Goal: Transaction & Acquisition: Book appointment/travel/reservation

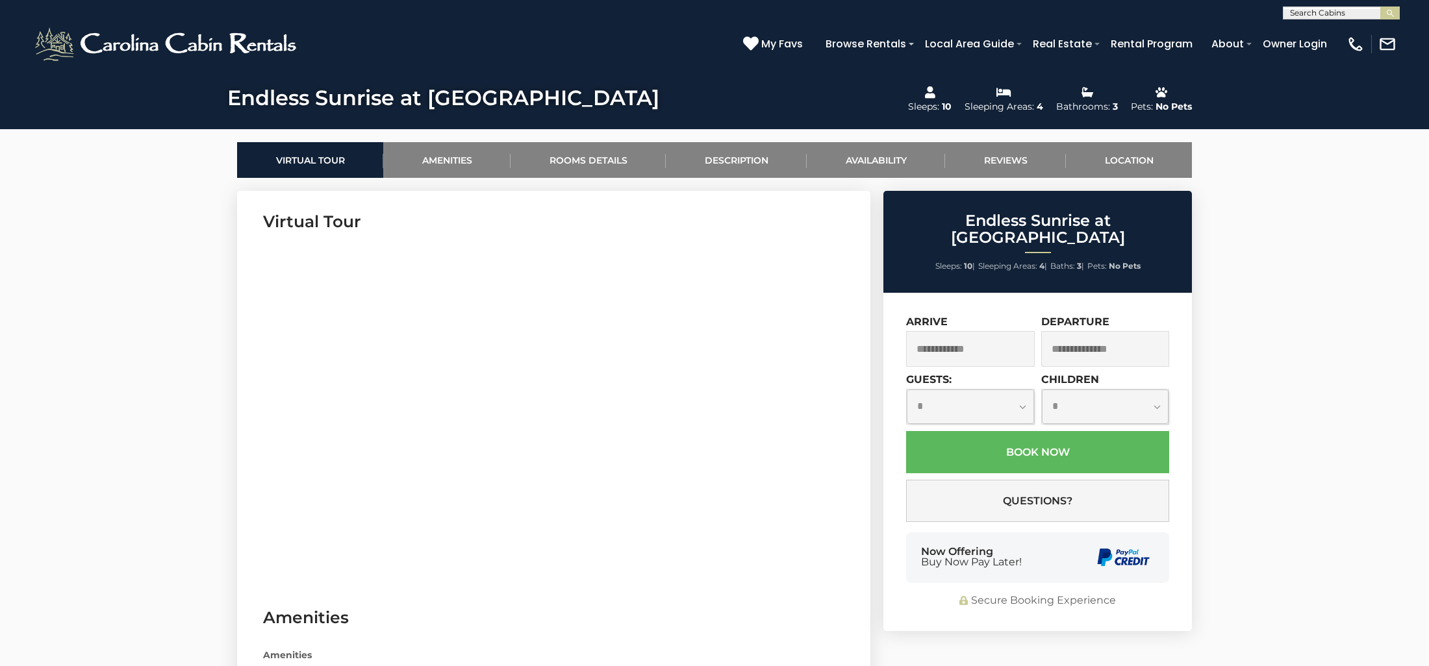
scroll to position [553, 0]
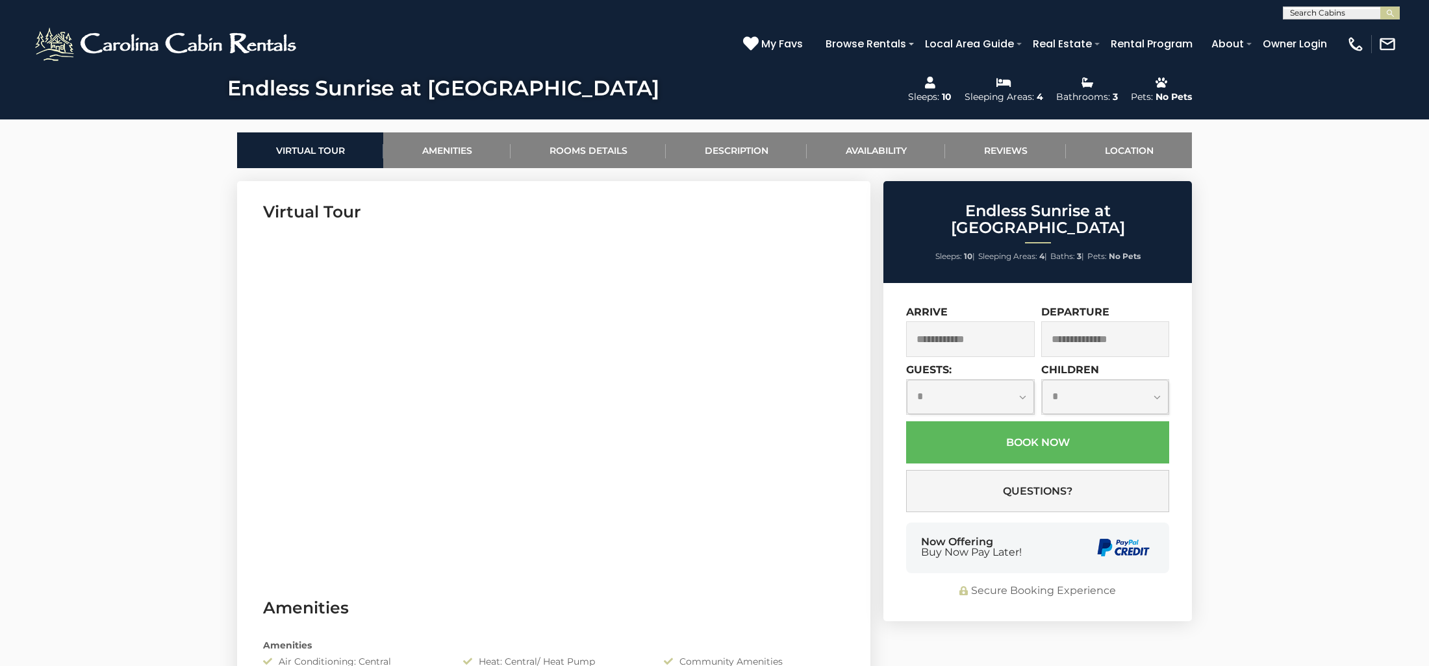
click at [0, 0] on header "**********" at bounding box center [714, 34] width 1429 height 68
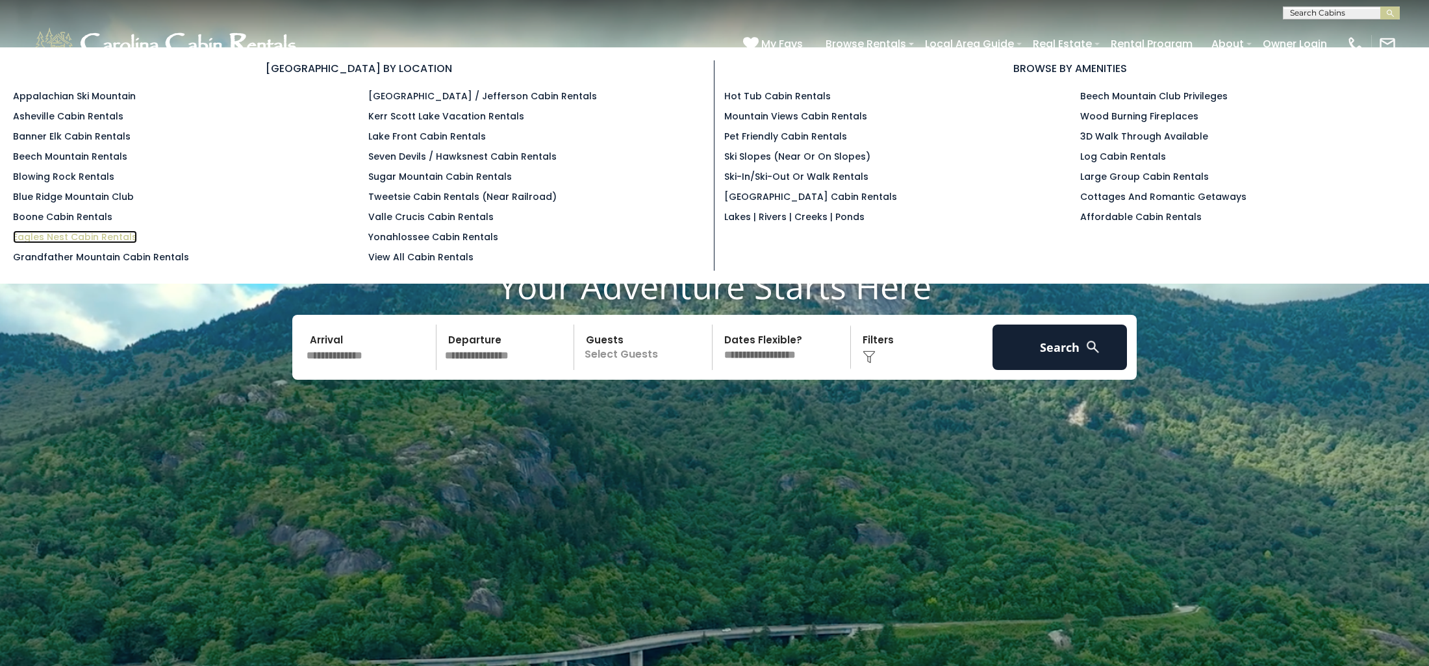
click at [117, 232] on link "Eagles Nest Cabin Rentals" at bounding box center [75, 237] width 124 height 13
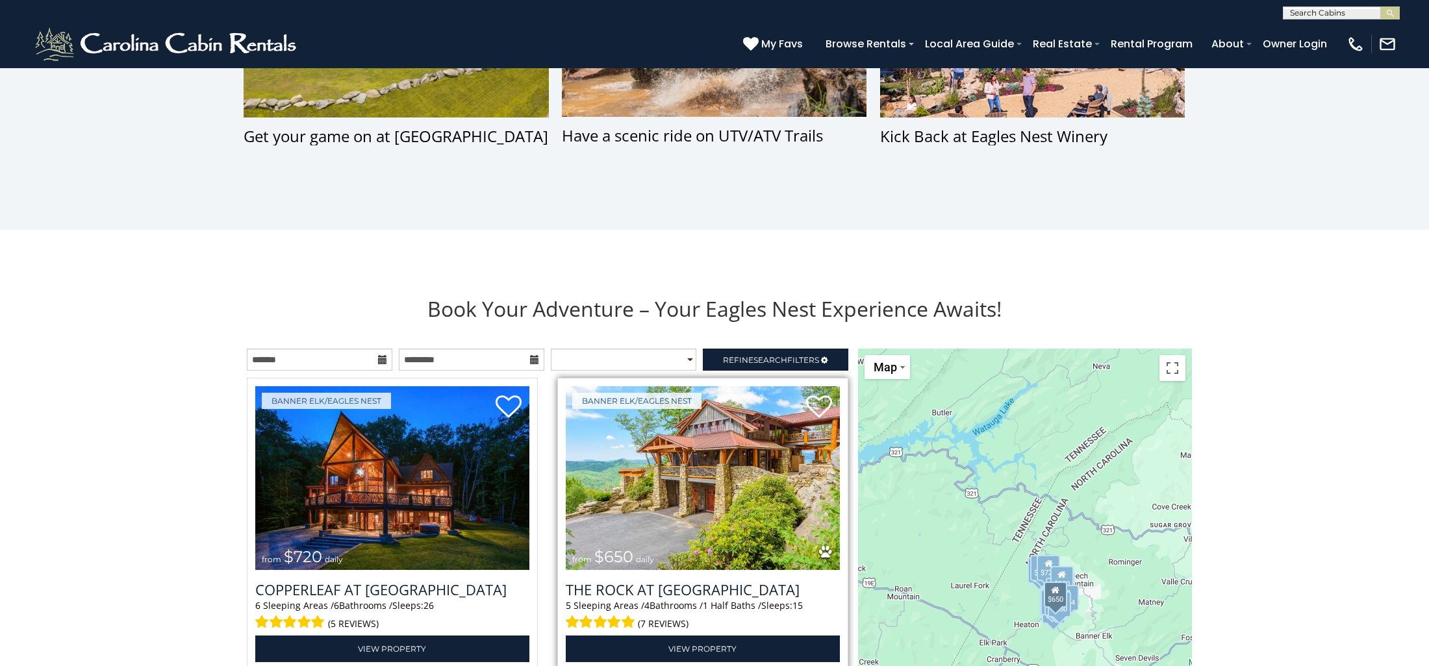
scroll to position [1267, 0]
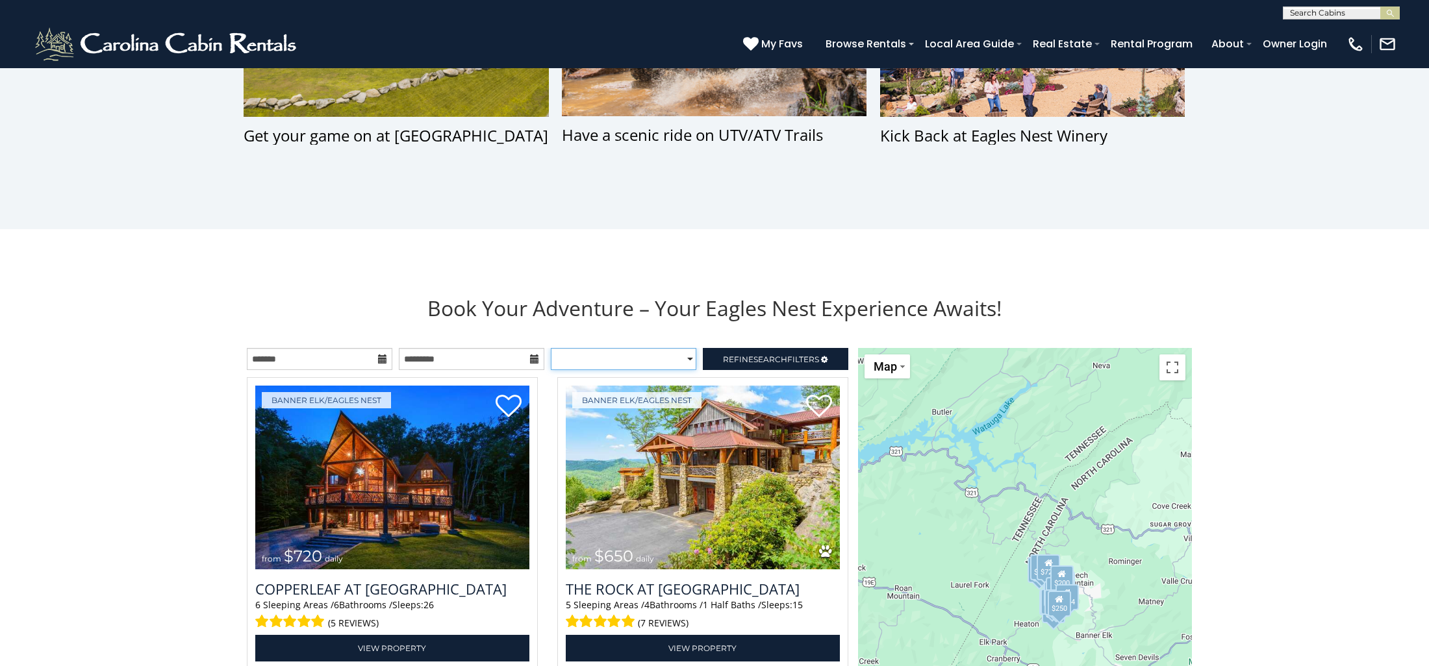
click at [689, 360] on select "**********" at bounding box center [623, 359] width 145 height 22
select select "*****"
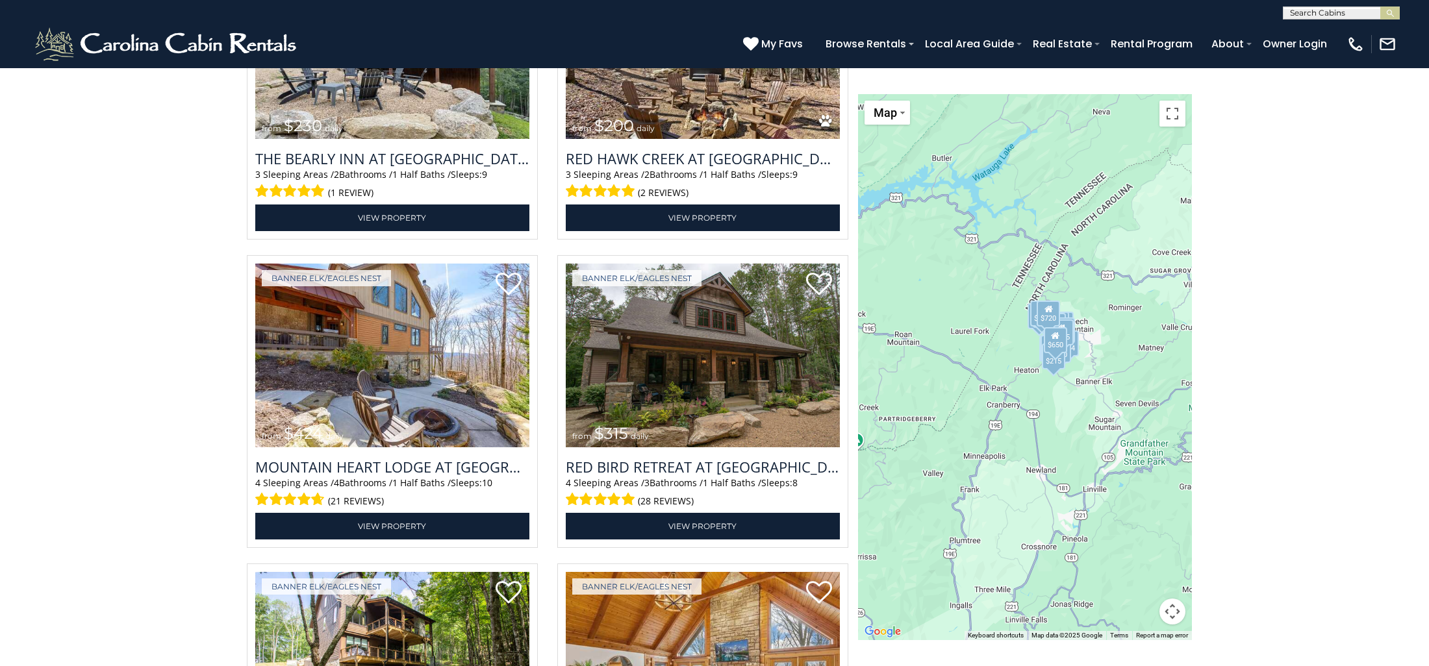
scroll to position [2625, 0]
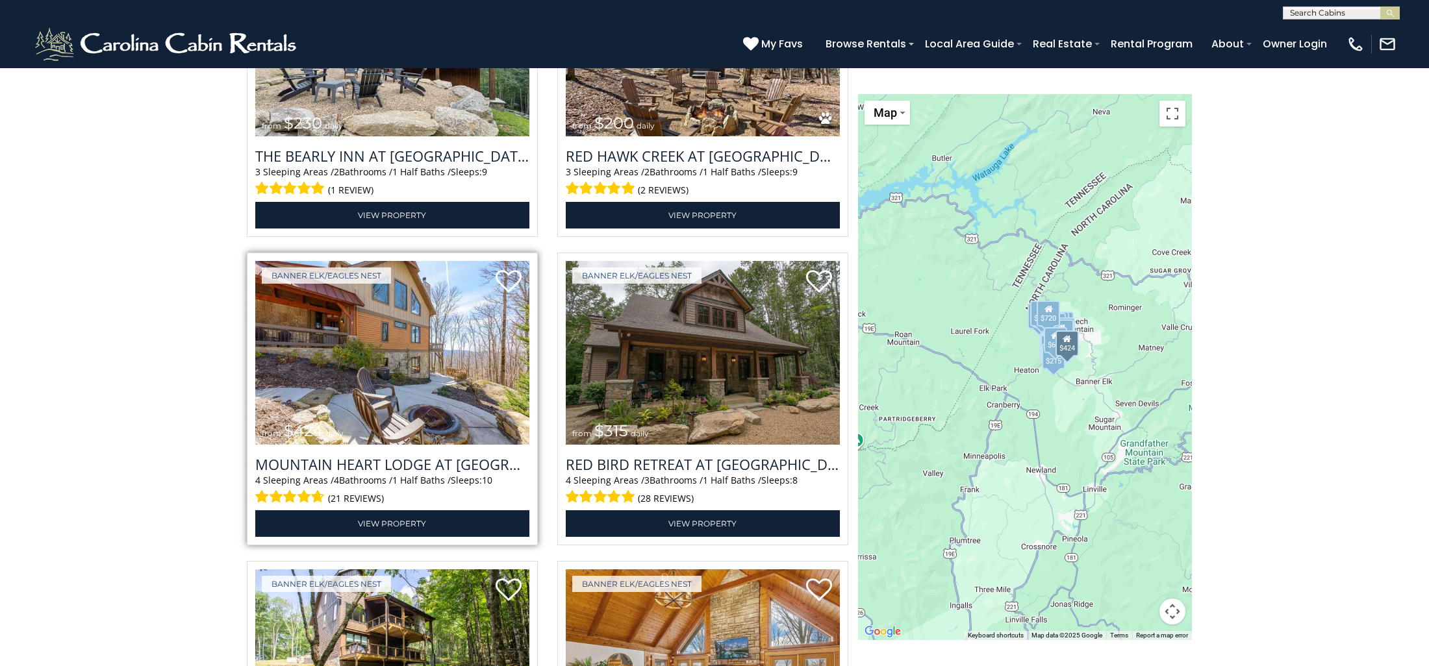
click at [389, 352] on img at bounding box center [392, 353] width 274 height 184
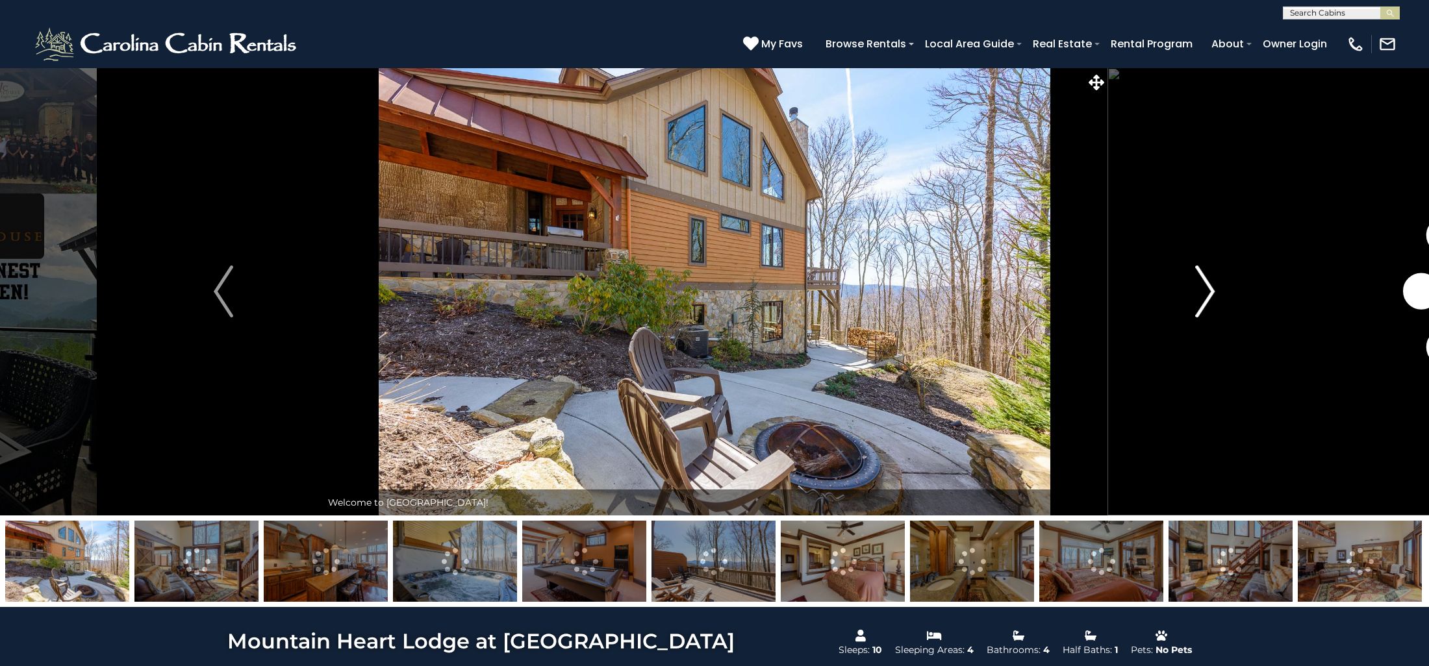
click at [1210, 288] on img "Next" at bounding box center [1205, 292] width 19 height 52
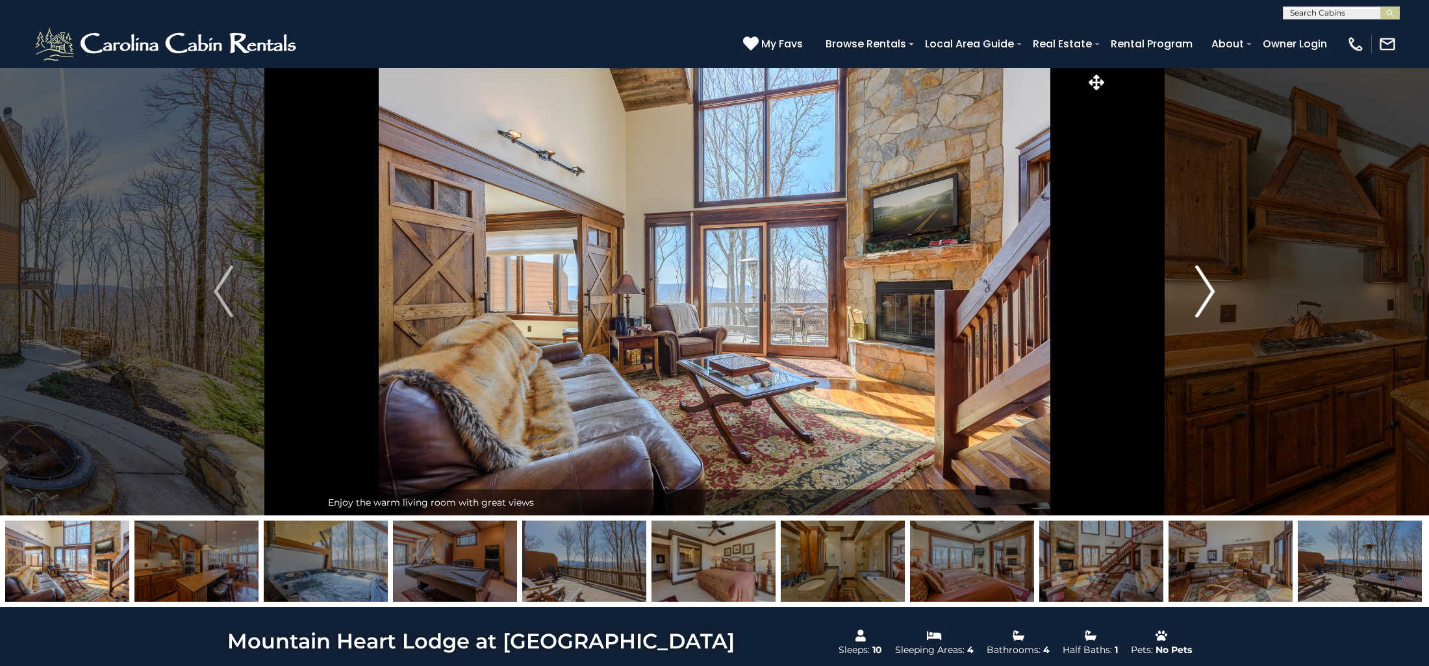
click at [1210, 288] on img "Next" at bounding box center [1205, 292] width 19 height 52
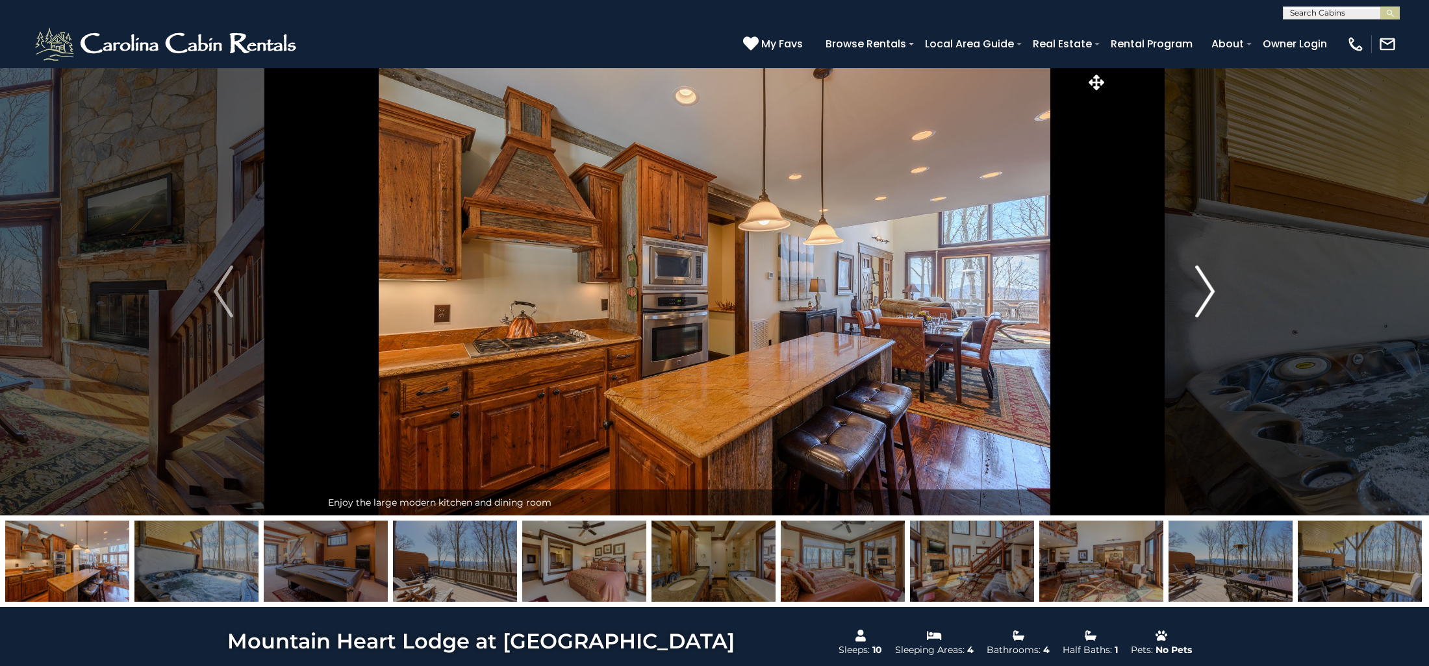
click at [1210, 288] on img "Next" at bounding box center [1205, 292] width 19 height 52
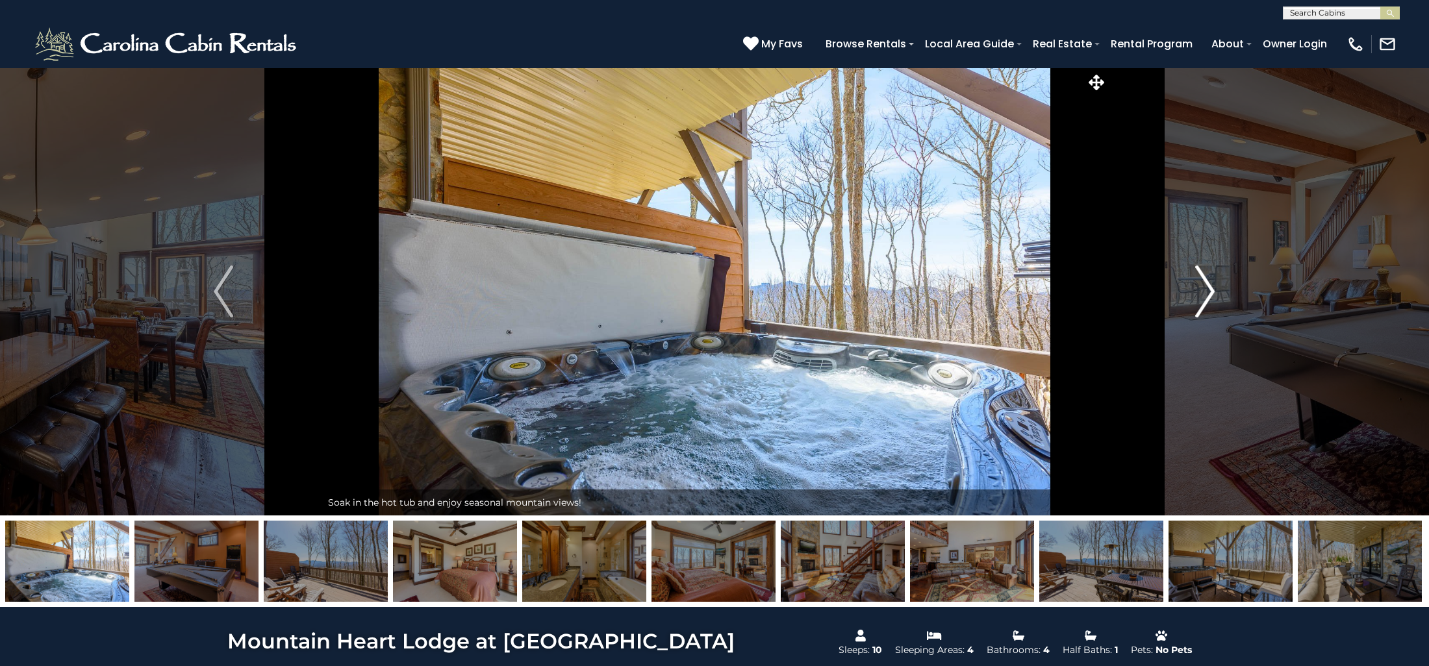
click at [1210, 288] on img "Next" at bounding box center [1205, 292] width 19 height 52
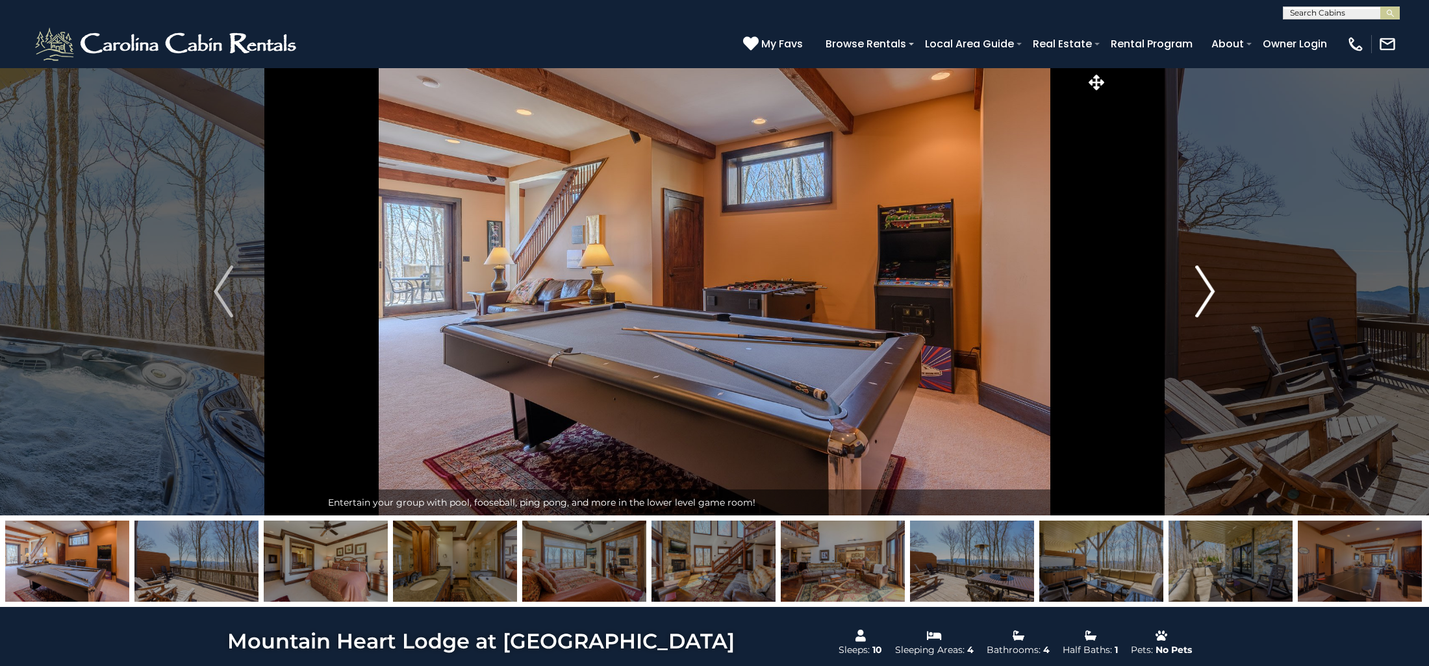
click at [1210, 288] on img "Next" at bounding box center [1205, 292] width 19 height 52
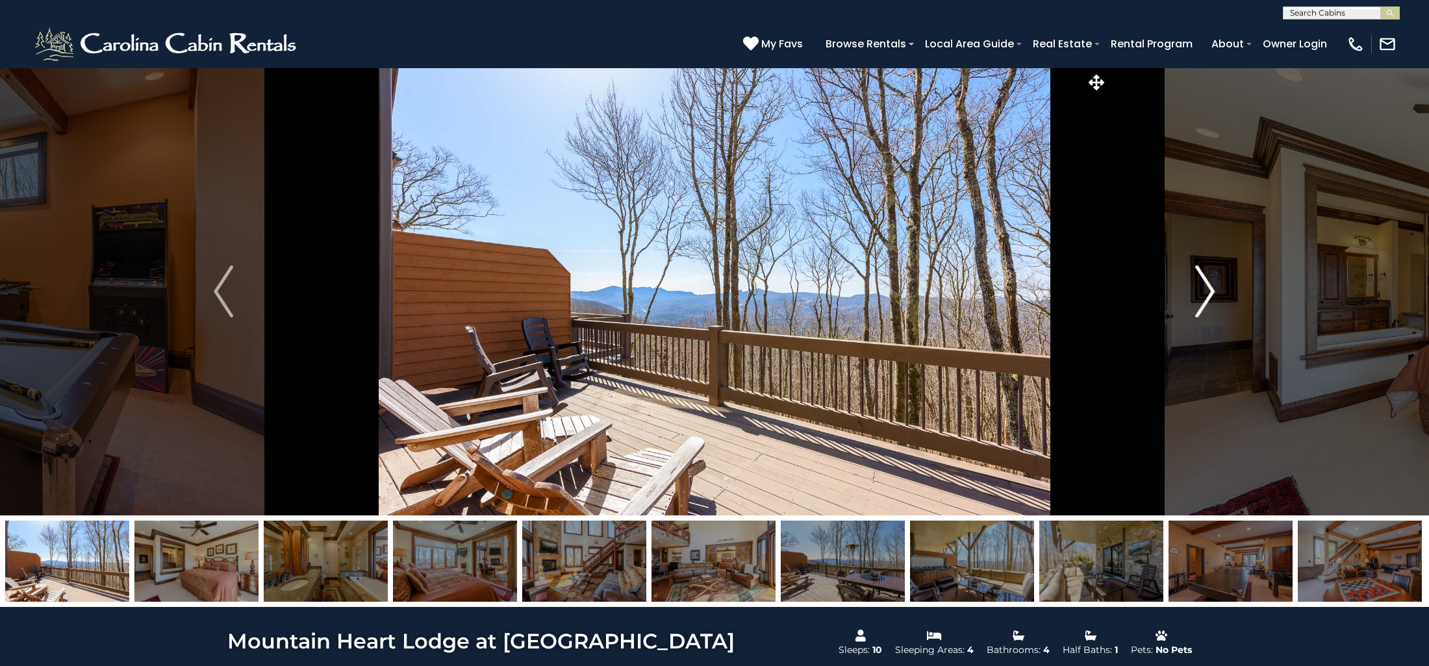
click at [1210, 288] on img "Next" at bounding box center [1205, 292] width 19 height 52
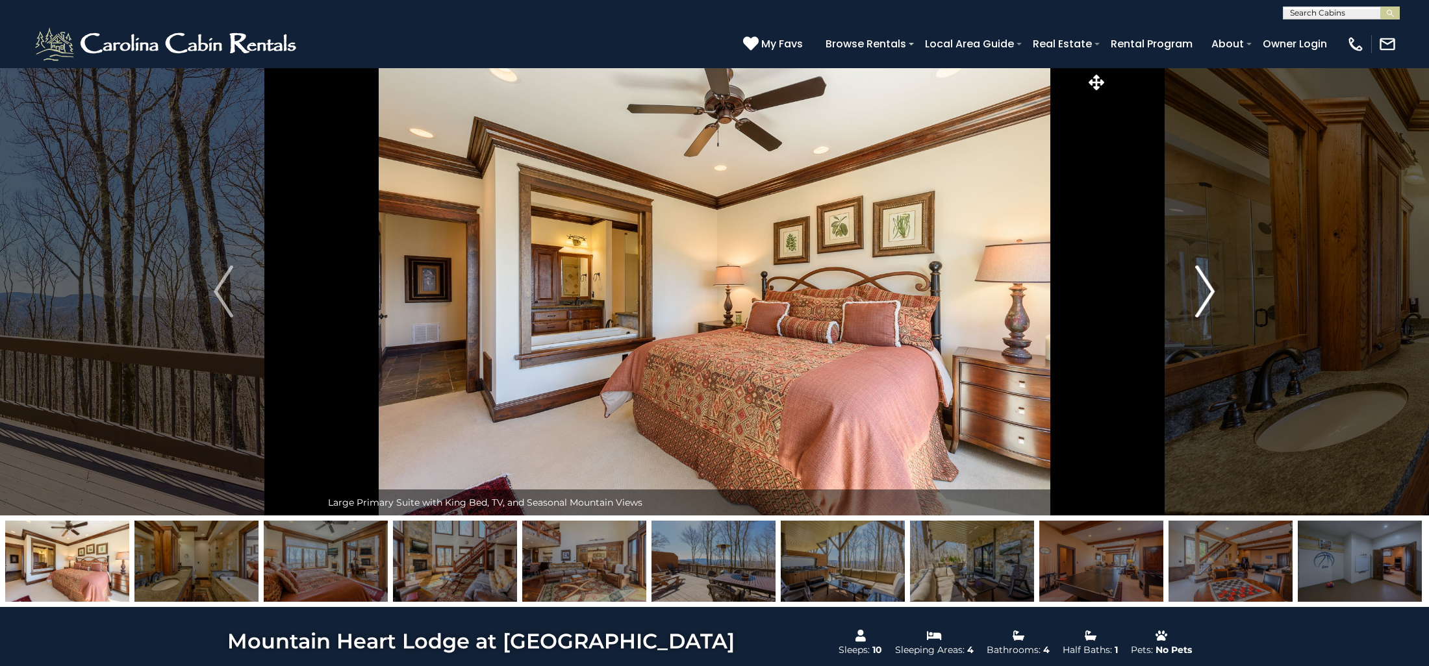
click at [1210, 288] on img "Next" at bounding box center [1205, 292] width 19 height 52
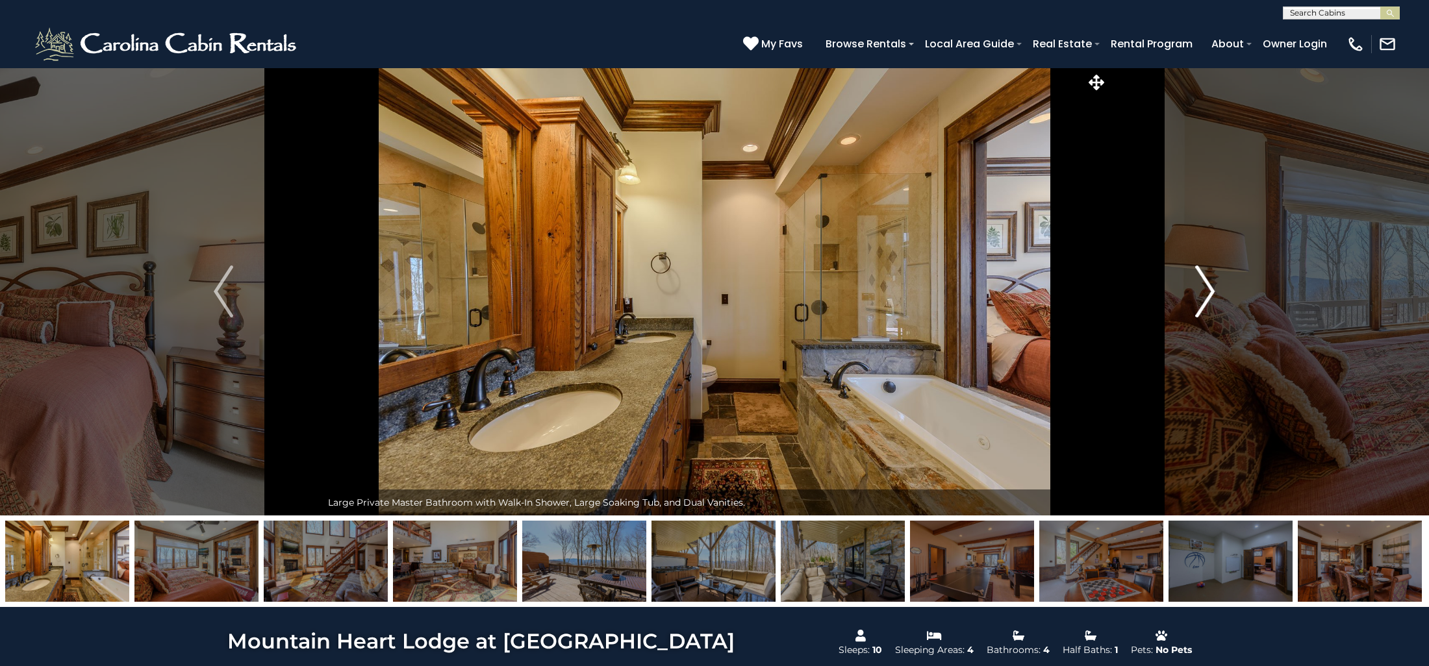
click at [1210, 288] on img "Next" at bounding box center [1205, 292] width 19 height 52
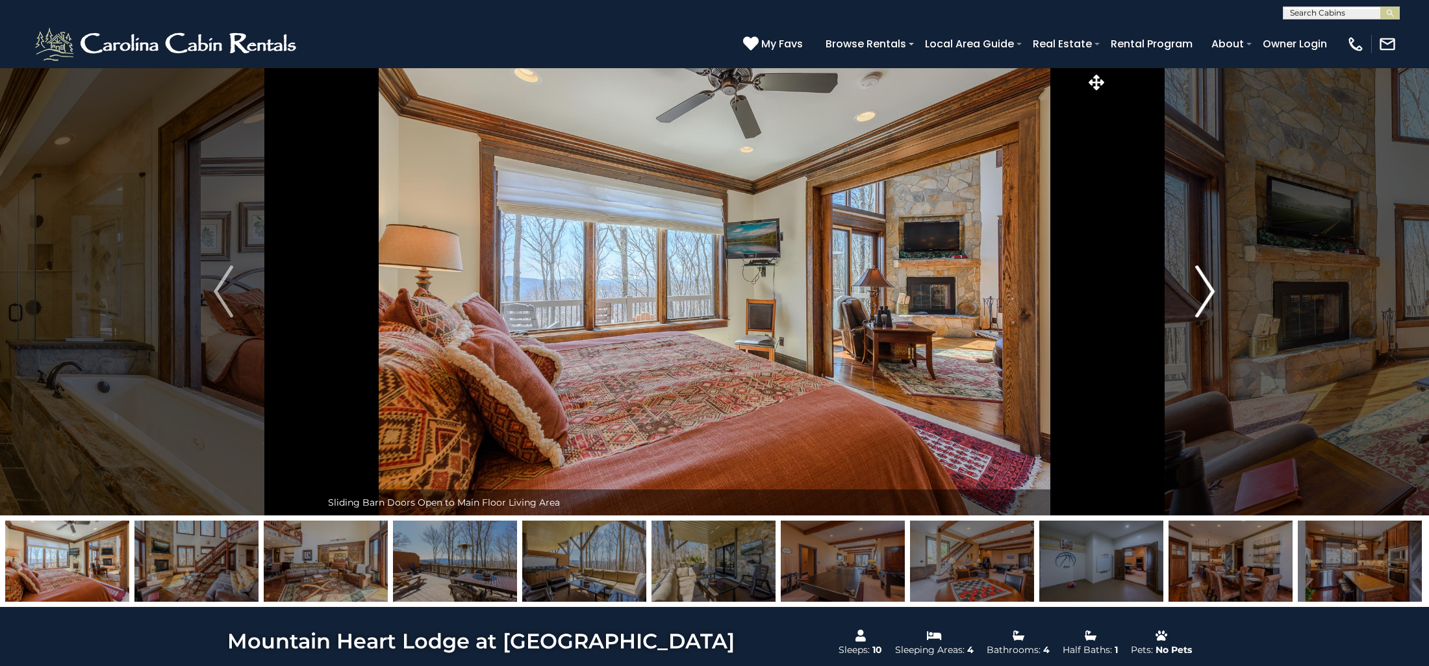
click at [1210, 288] on img "Next" at bounding box center [1205, 292] width 19 height 52
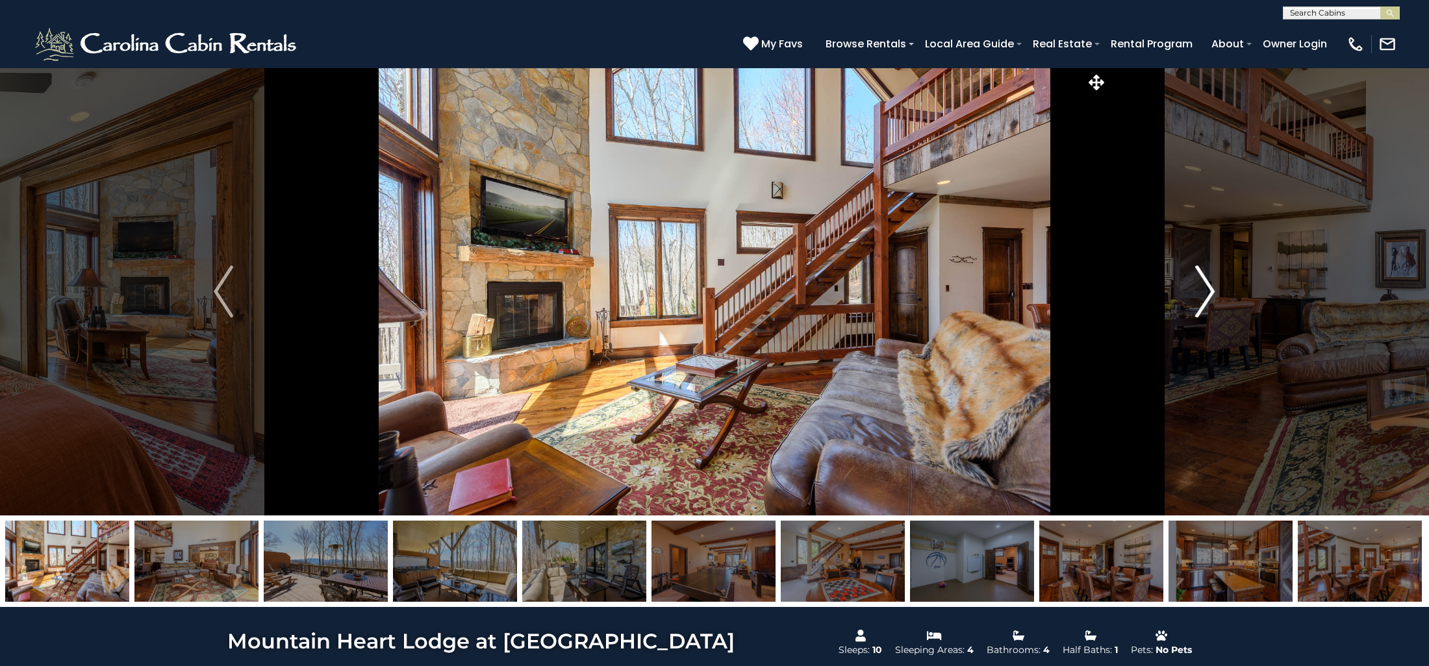
click at [1214, 282] on img "Next" at bounding box center [1205, 292] width 19 height 52
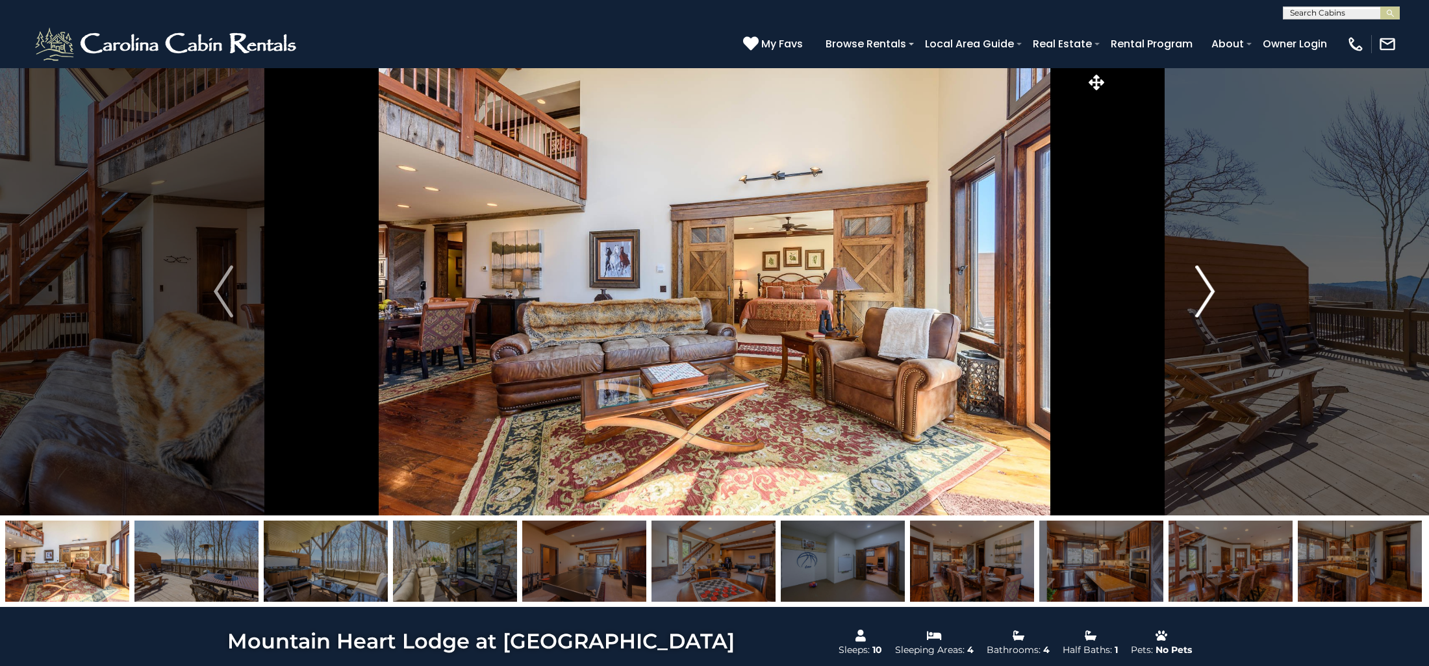
click at [1214, 283] on img "Next" at bounding box center [1205, 292] width 19 height 52
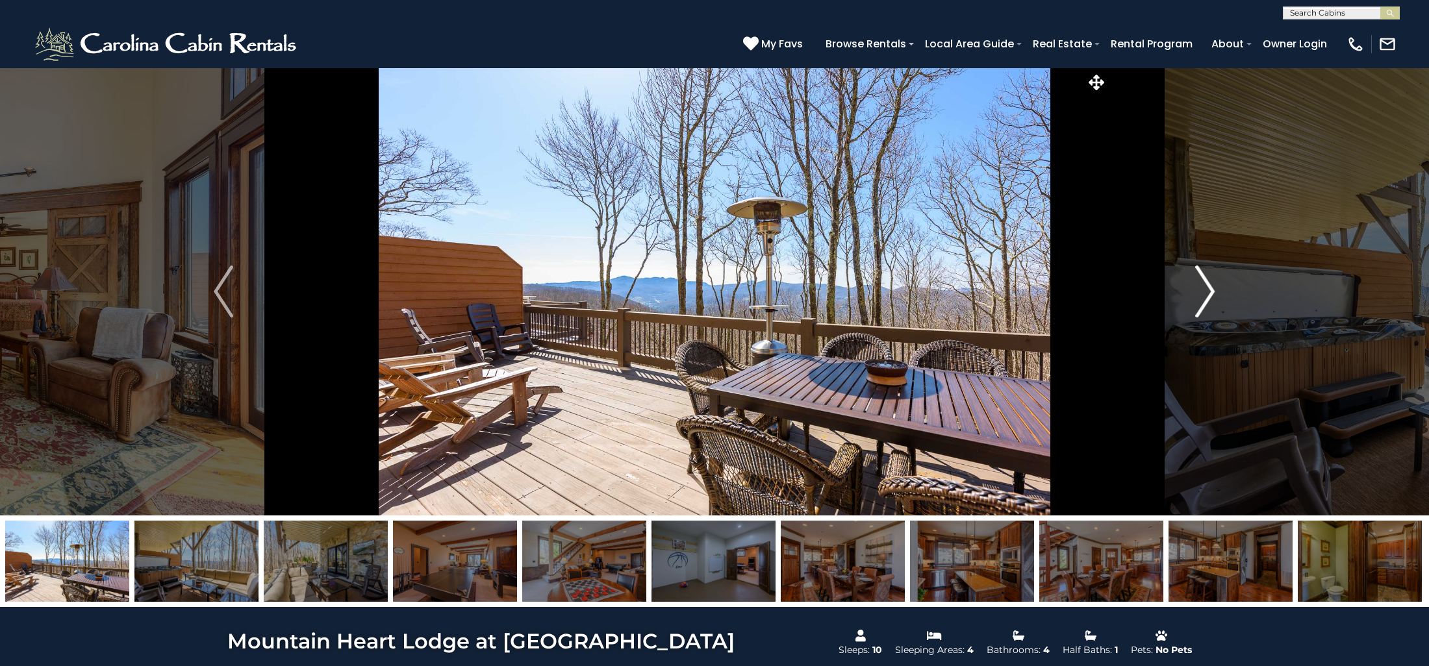
click at [1213, 283] on img "Next" at bounding box center [1205, 292] width 19 height 52
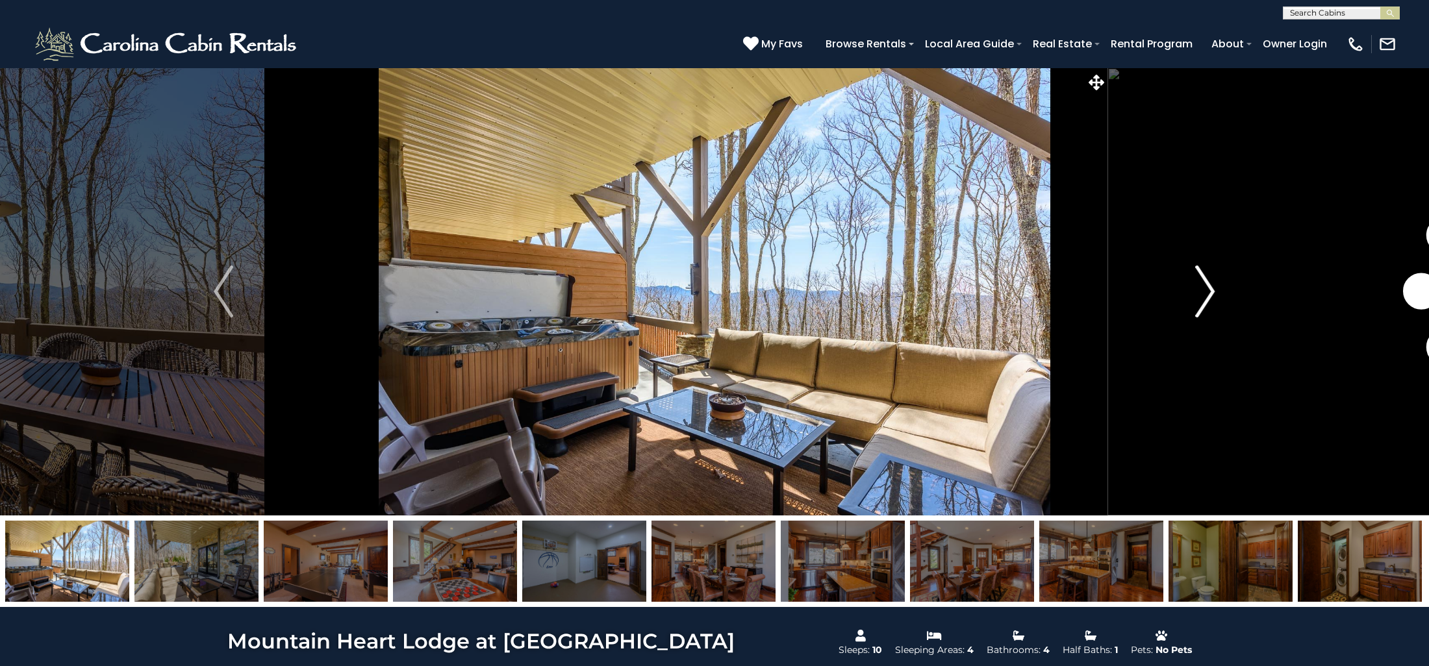
click at [1213, 283] on img "Next" at bounding box center [1205, 292] width 19 height 52
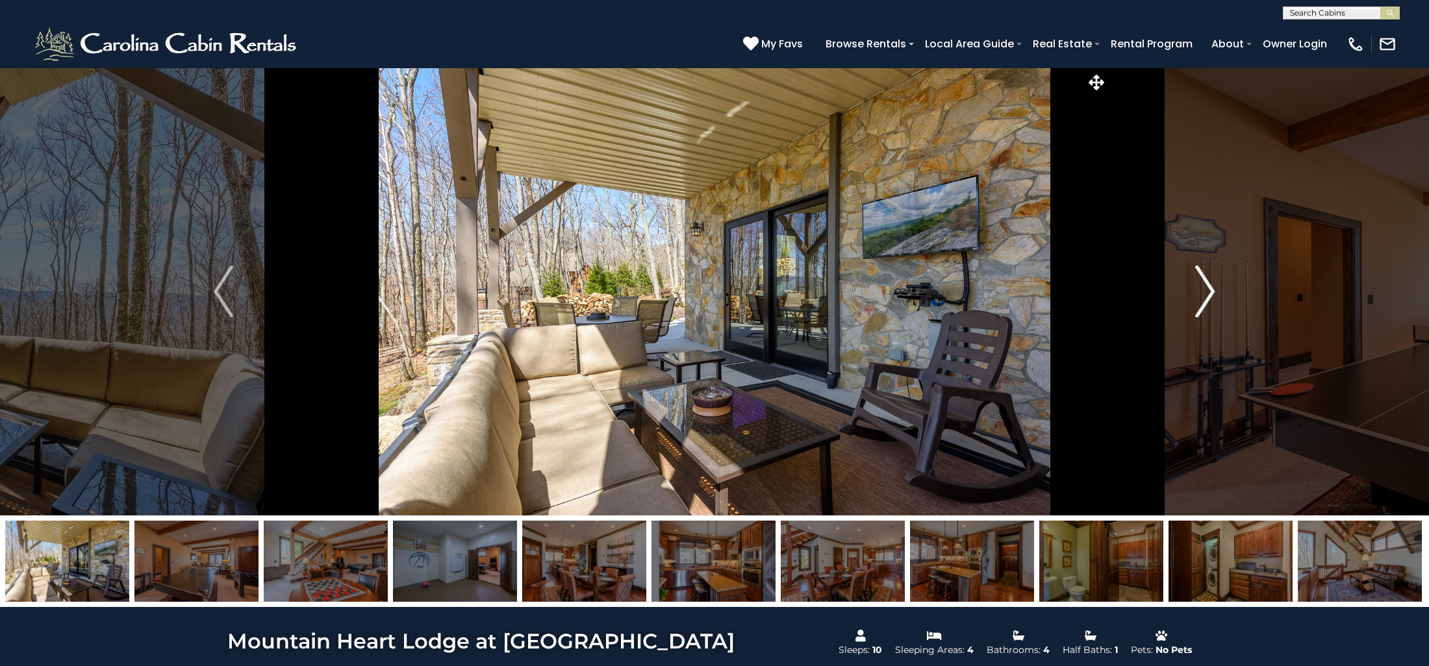
click at [1213, 283] on img "Next" at bounding box center [1205, 292] width 19 height 52
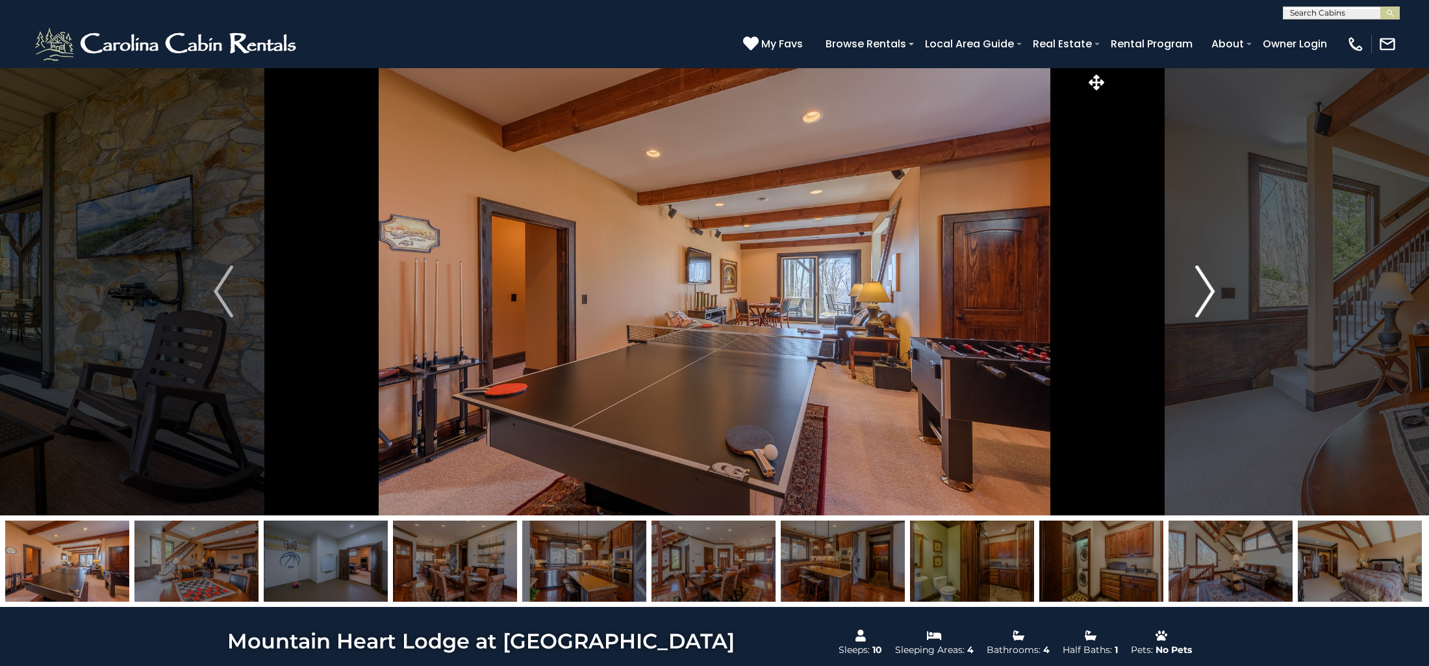
click at [1213, 283] on img "Next" at bounding box center [1205, 292] width 19 height 52
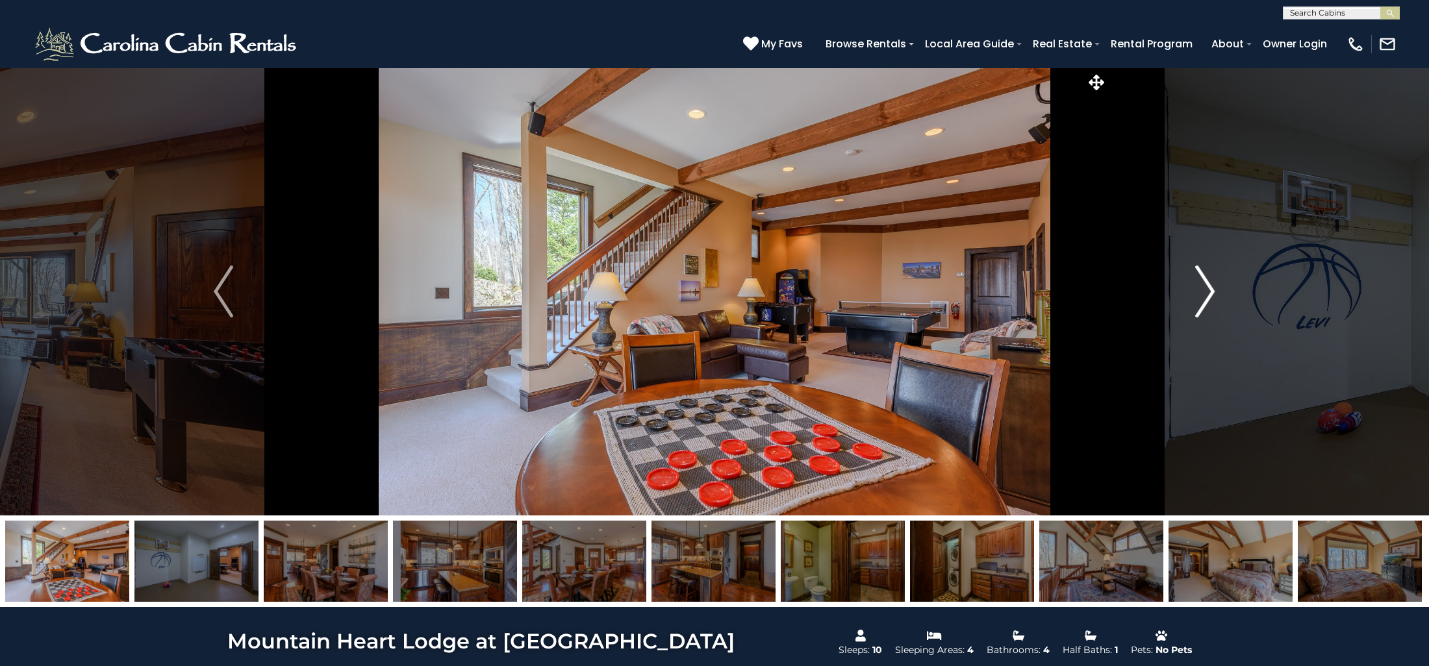
click at [1213, 283] on img "Next" at bounding box center [1205, 292] width 19 height 52
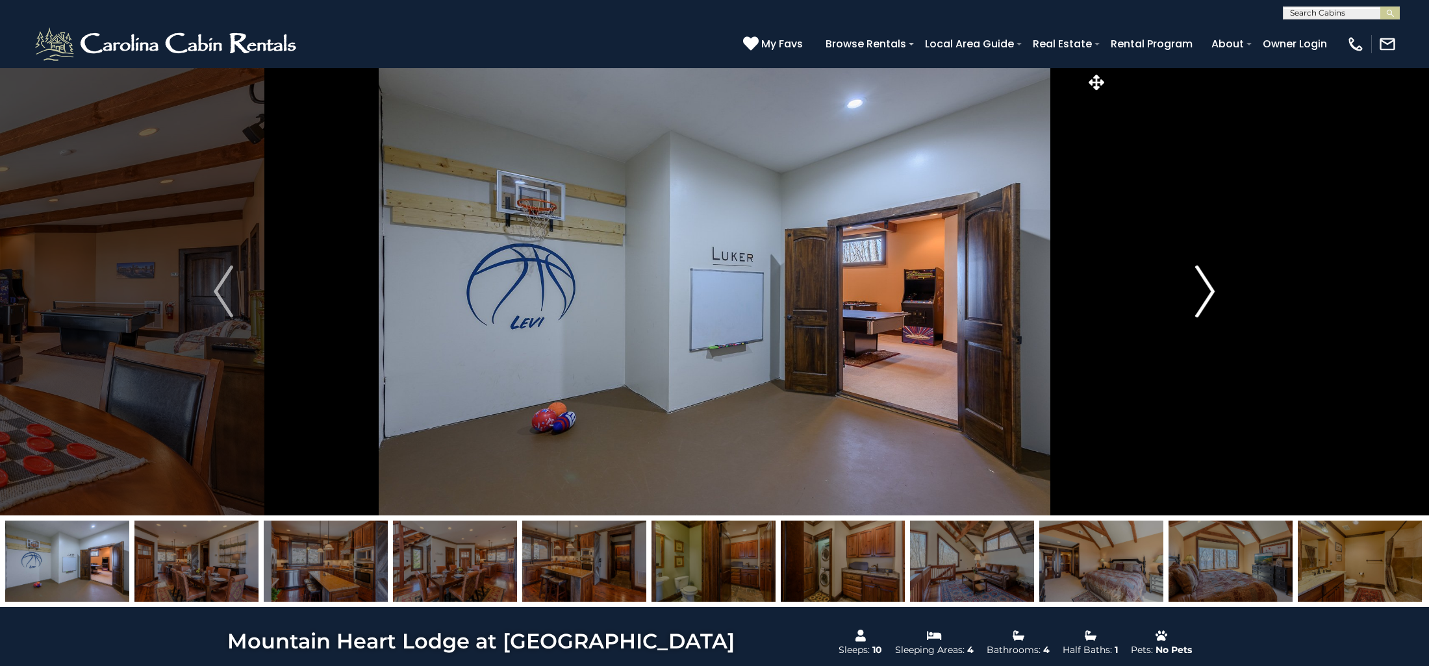
click at [1213, 283] on img "Next" at bounding box center [1205, 292] width 19 height 52
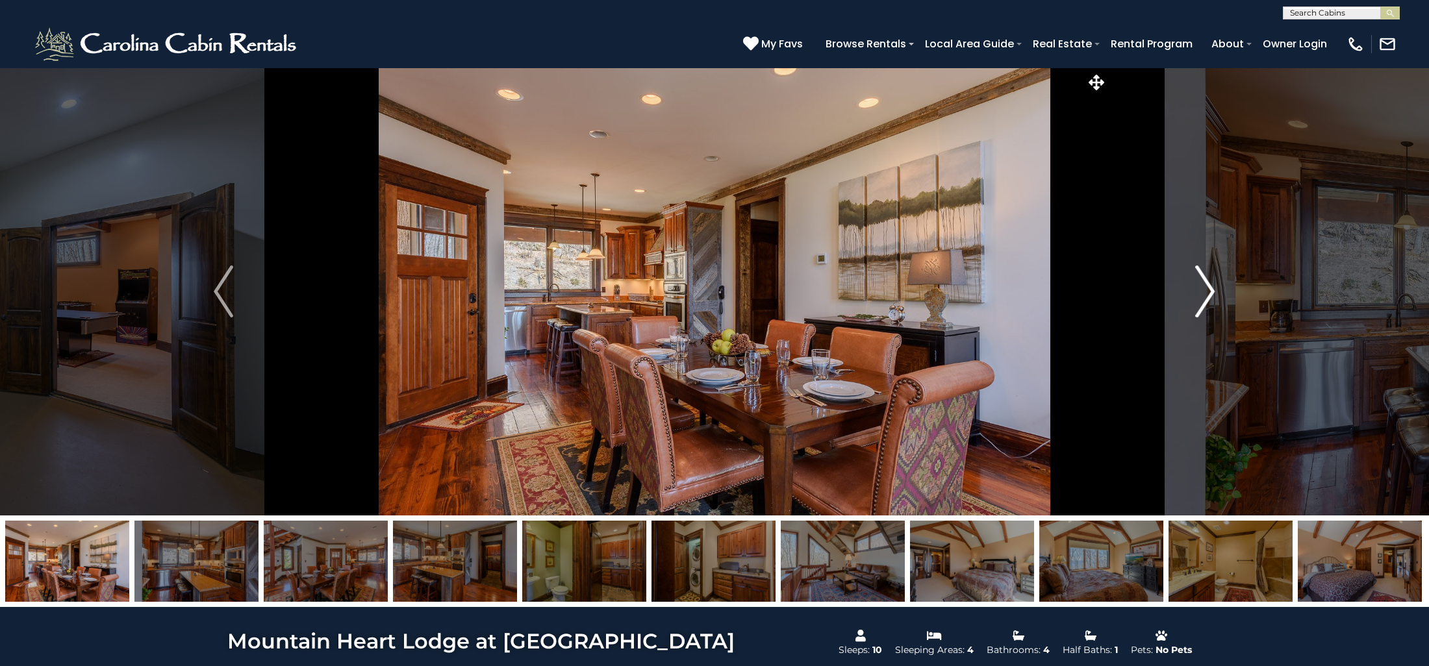
click at [1213, 283] on img "Next" at bounding box center [1205, 292] width 19 height 52
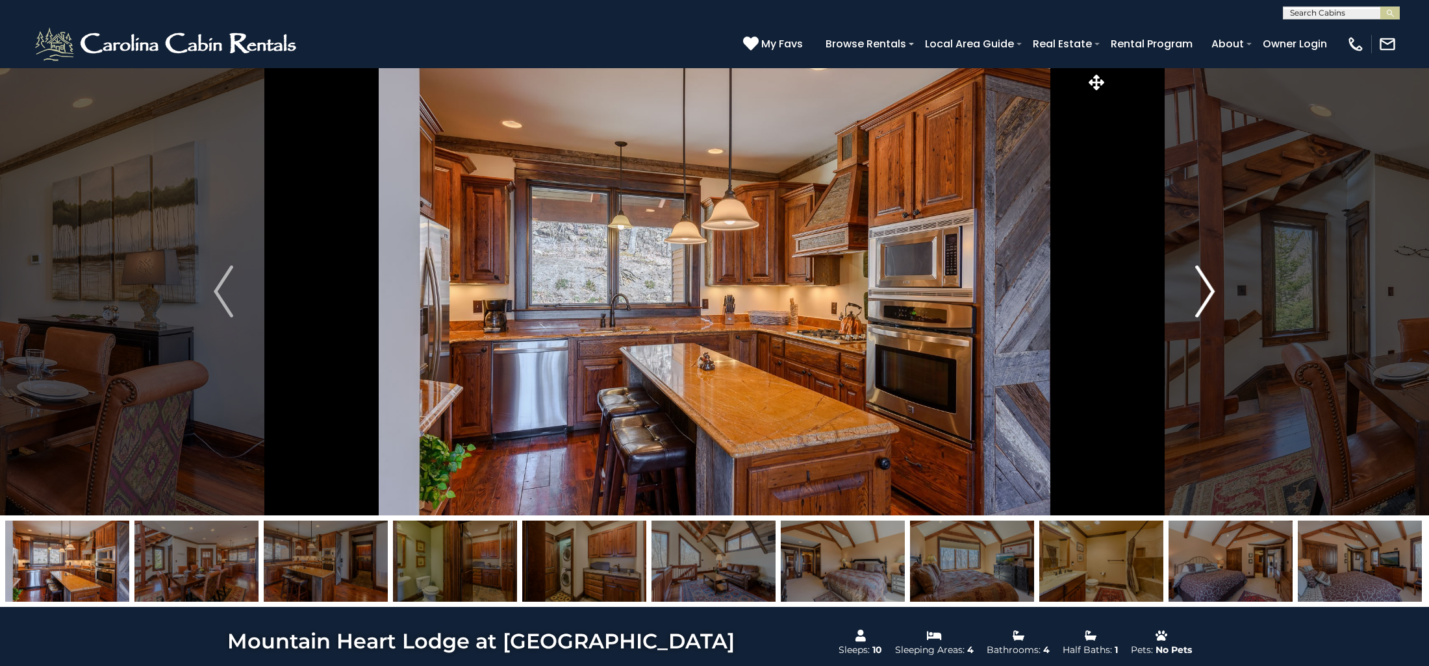
click at [1213, 283] on img "Next" at bounding box center [1205, 292] width 19 height 52
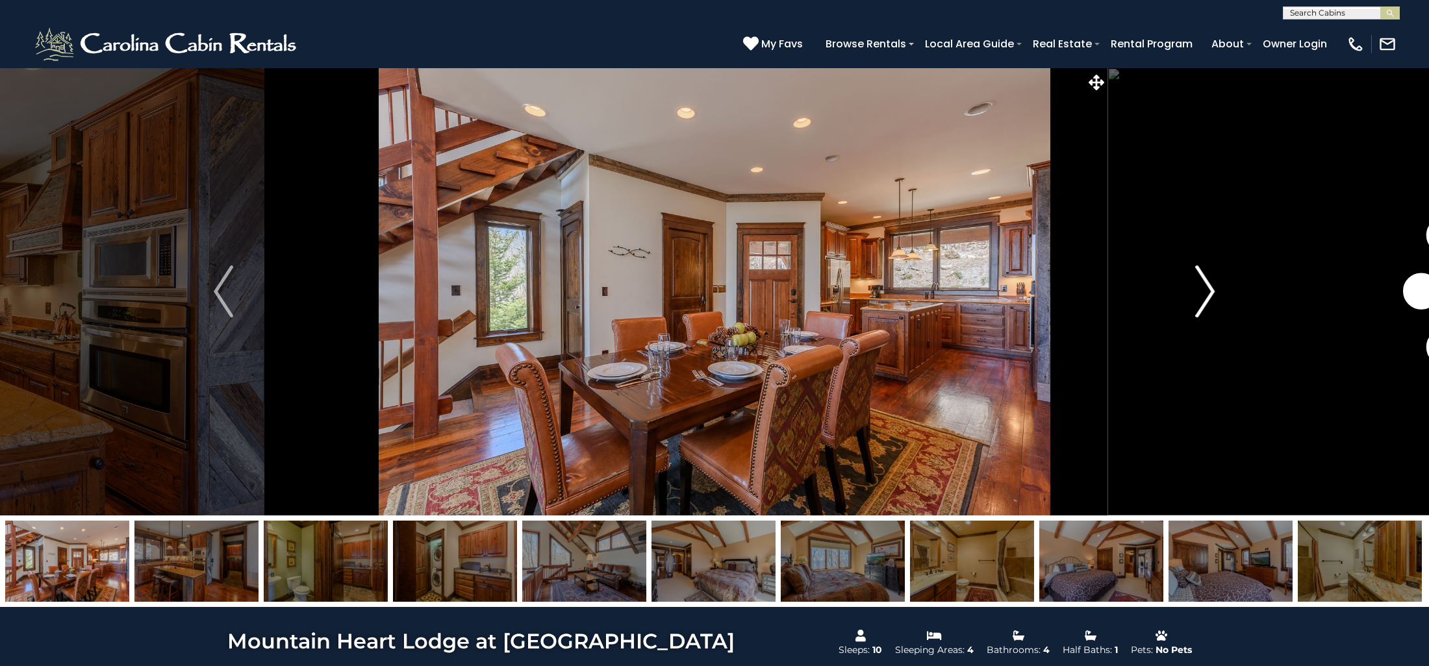
click at [1213, 283] on img "Next" at bounding box center [1205, 292] width 19 height 52
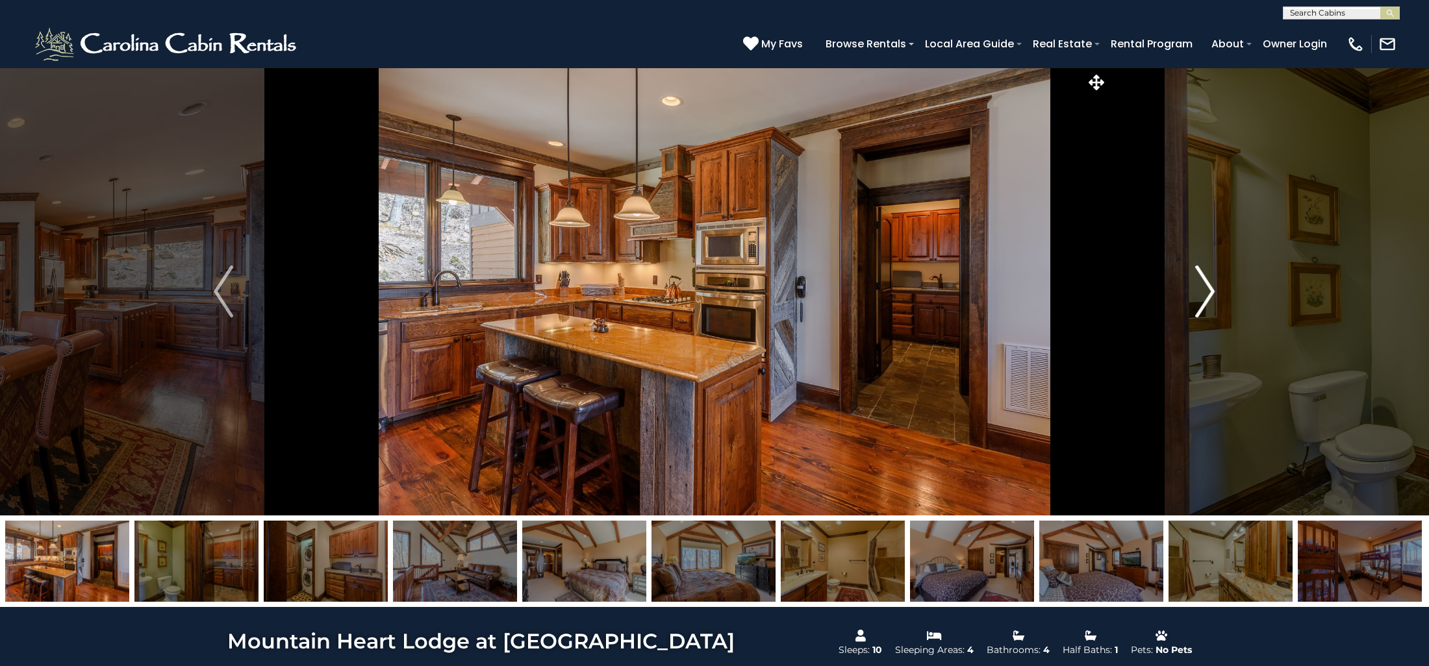
click at [1213, 283] on img "Next" at bounding box center [1205, 292] width 19 height 52
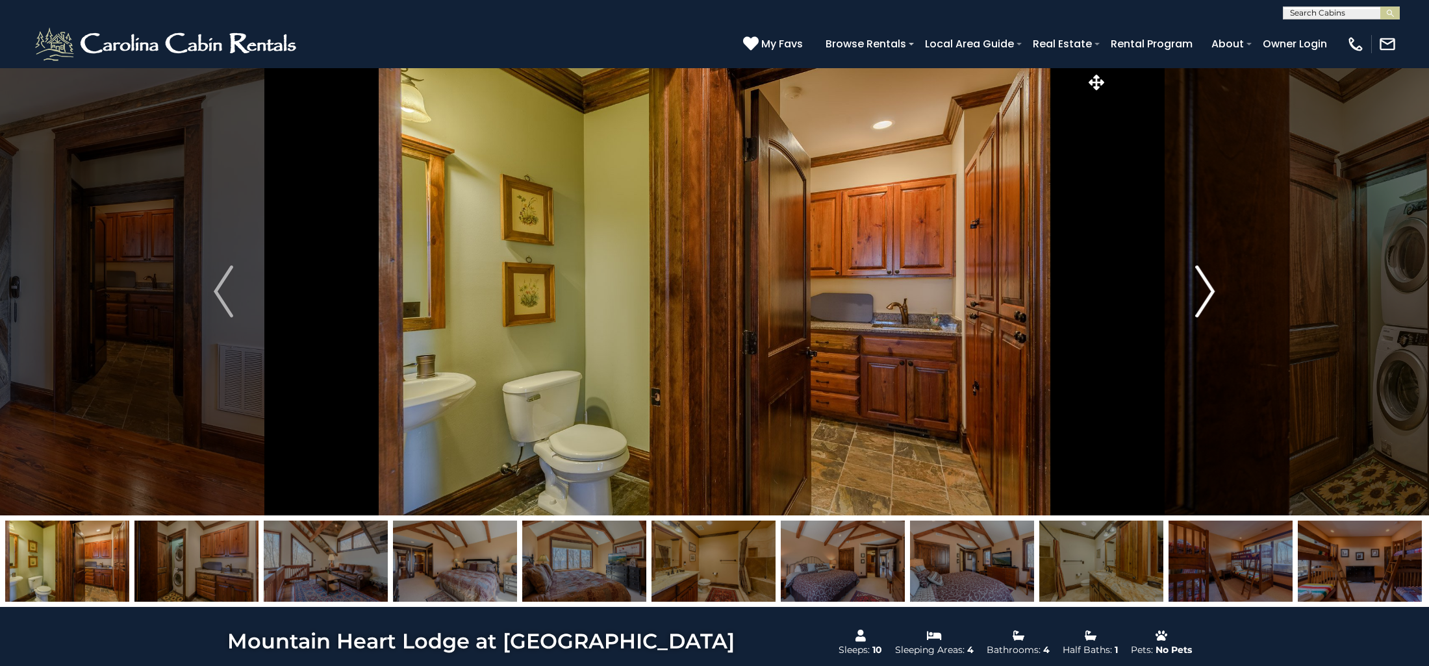
click at [1213, 283] on img "Next" at bounding box center [1205, 292] width 19 height 52
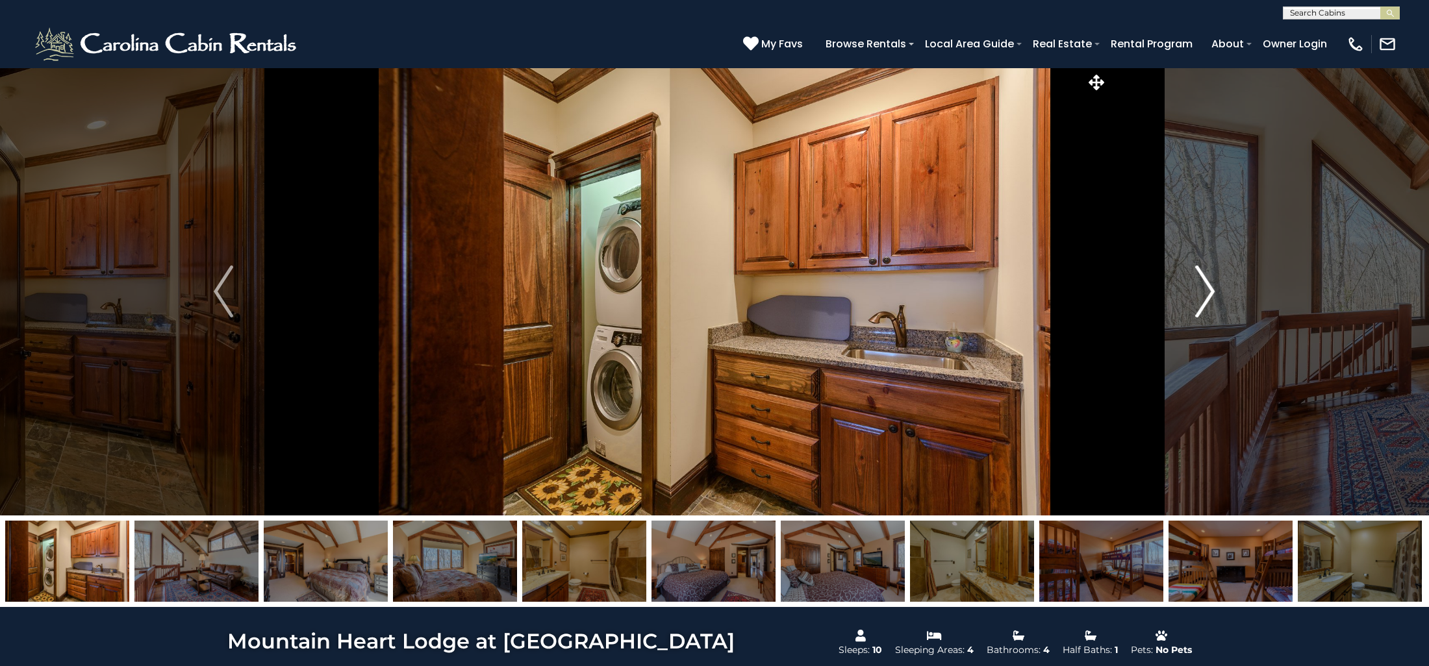
click at [1213, 283] on img "Next" at bounding box center [1205, 292] width 19 height 52
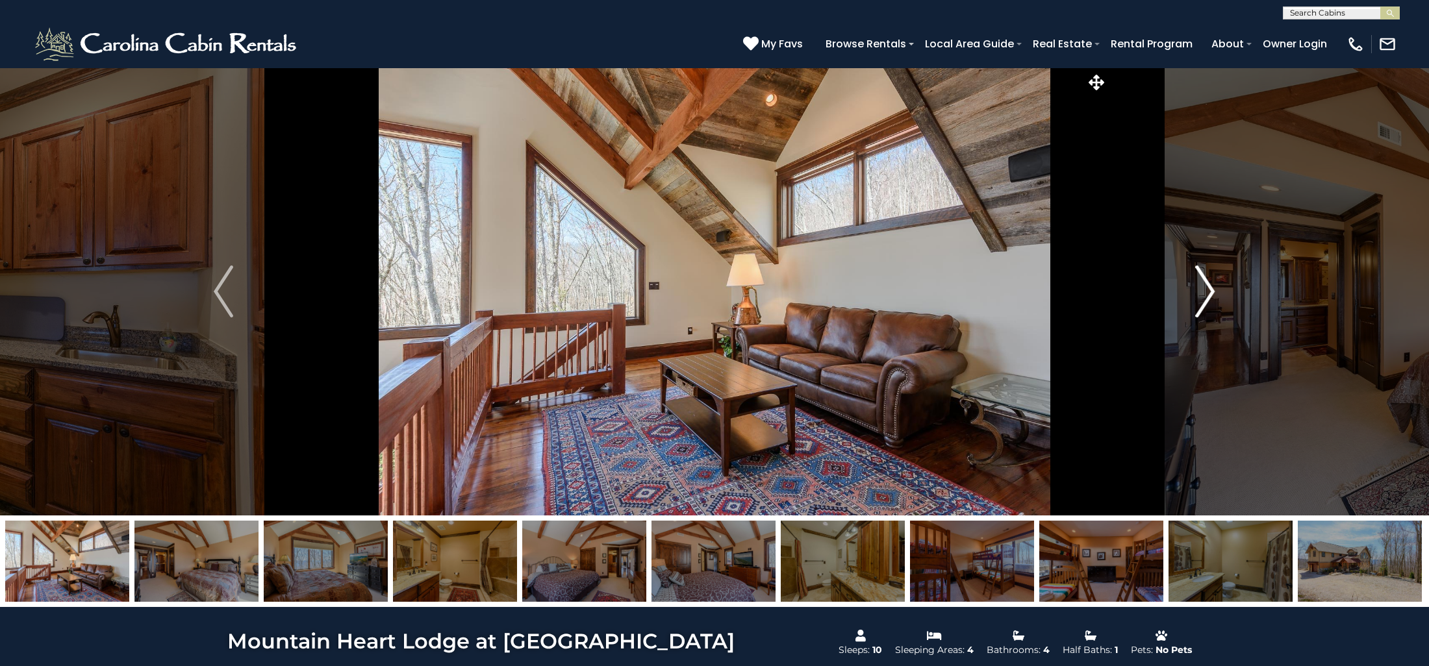
click at [1213, 283] on img "Next" at bounding box center [1205, 292] width 19 height 52
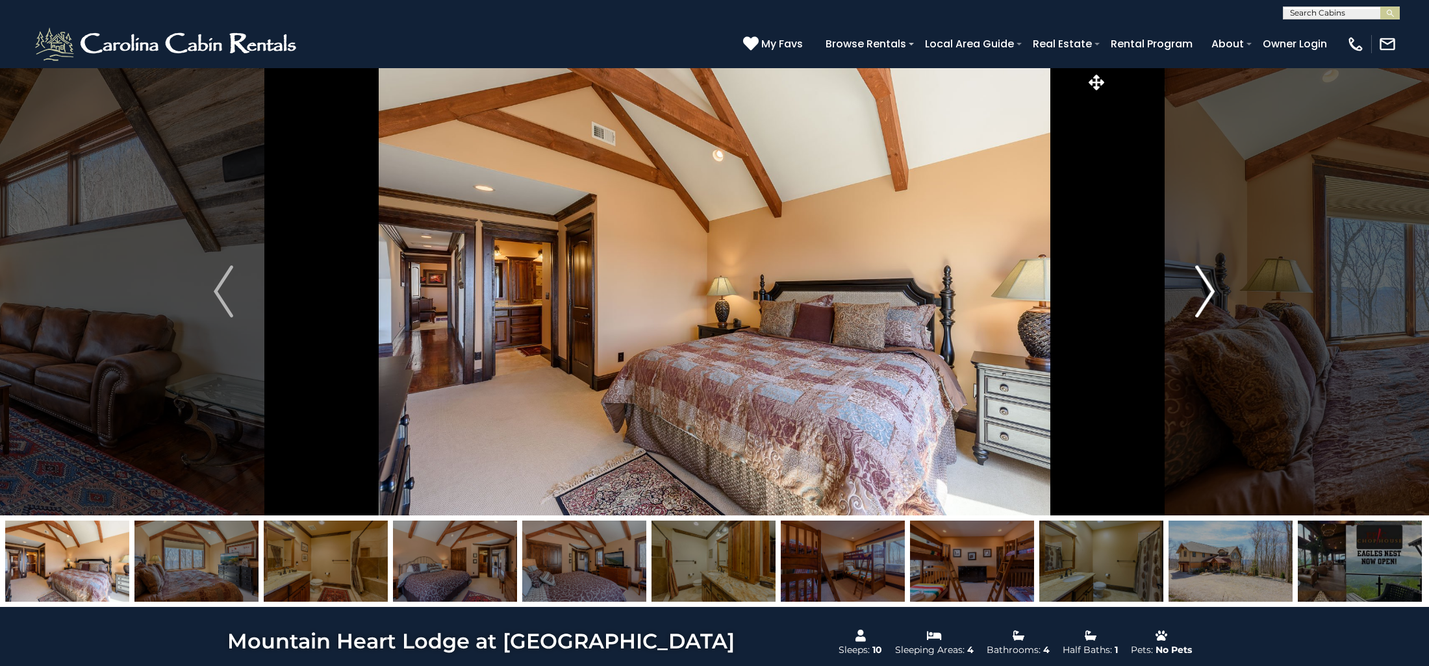
click at [1213, 283] on img "Next" at bounding box center [1205, 292] width 19 height 52
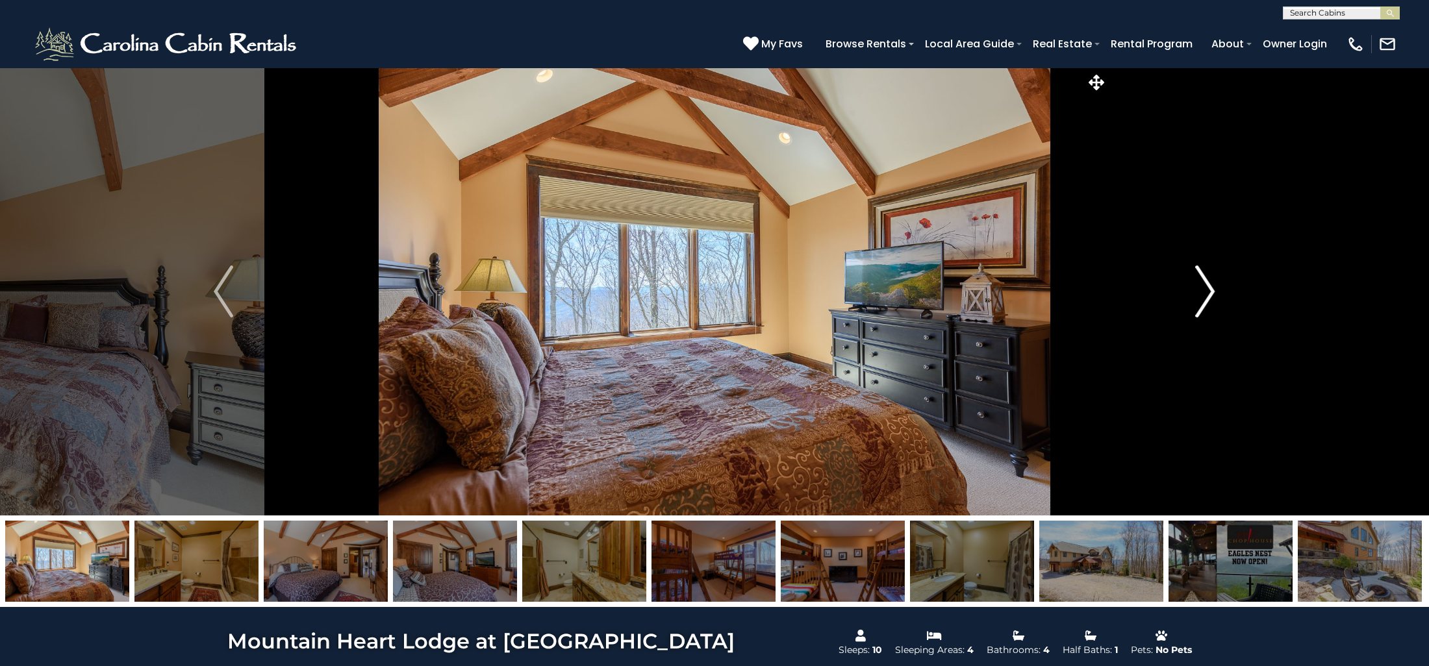
click at [1213, 283] on img "Next" at bounding box center [1205, 292] width 19 height 52
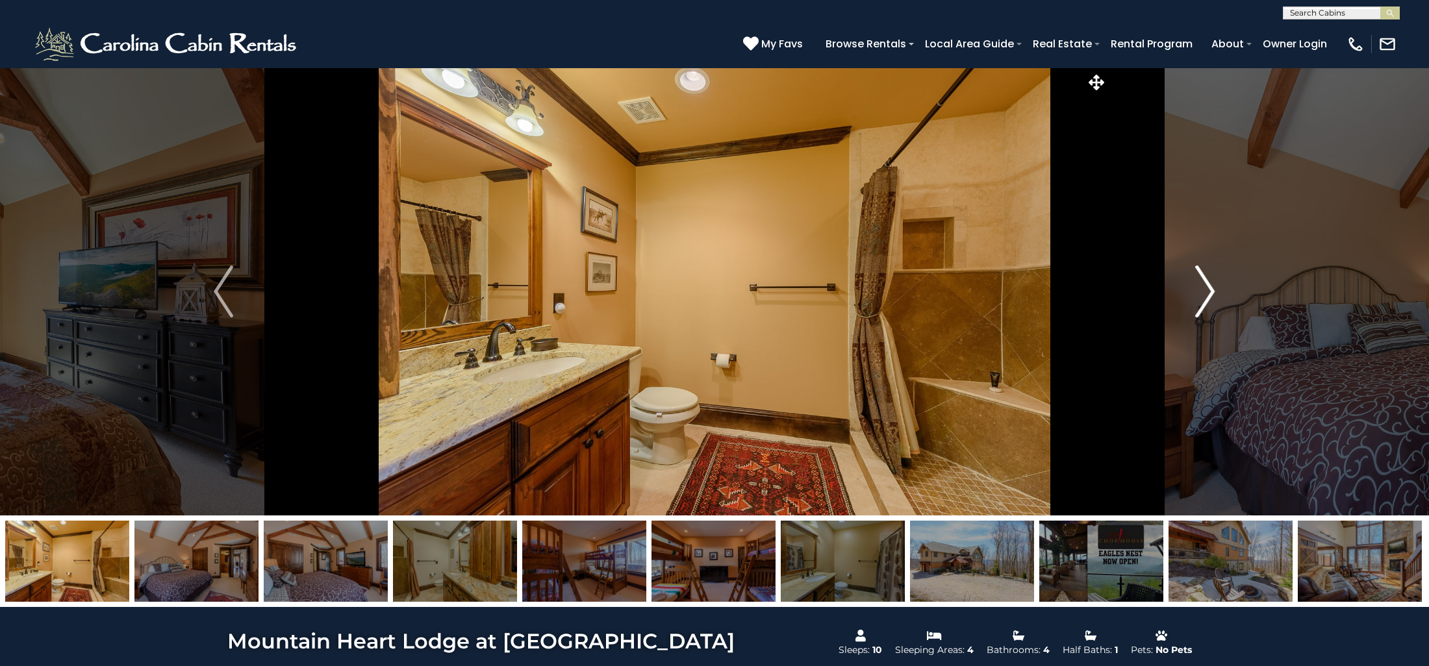
click at [1214, 282] on img "Next" at bounding box center [1205, 292] width 19 height 52
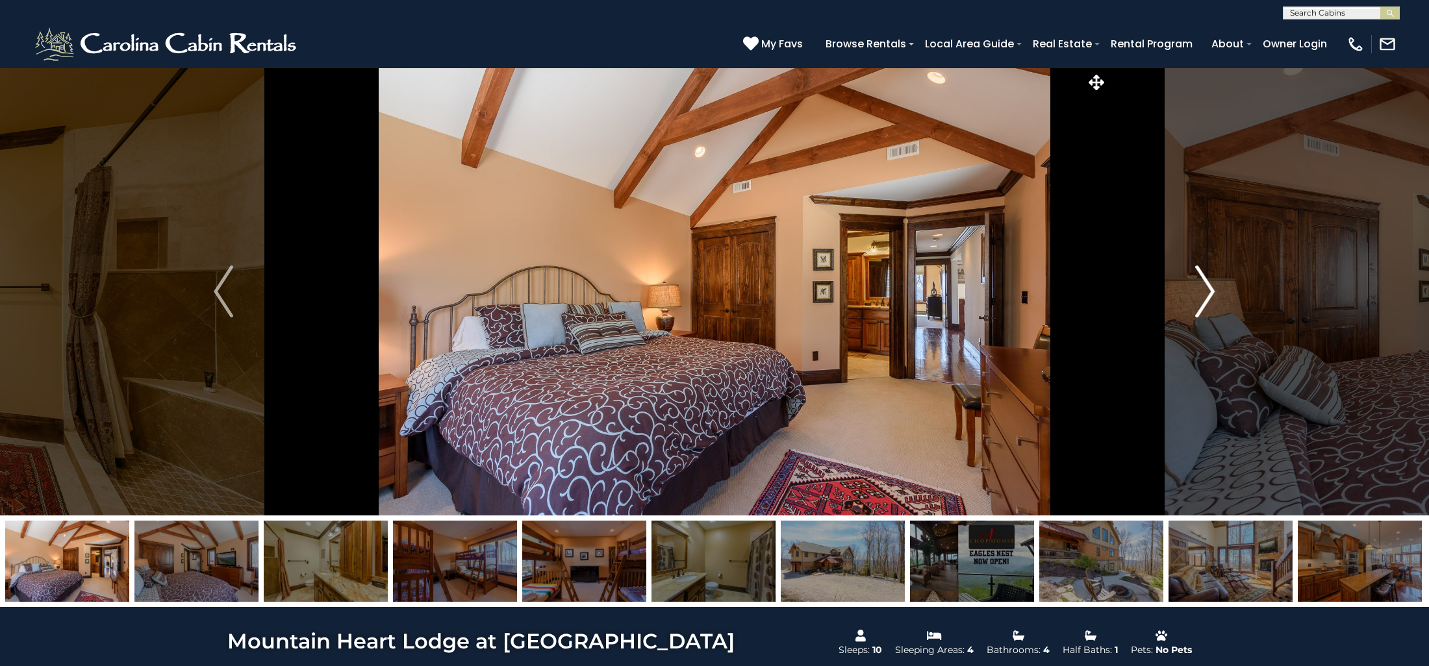
click at [1214, 282] on img "Next" at bounding box center [1205, 292] width 19 height 52
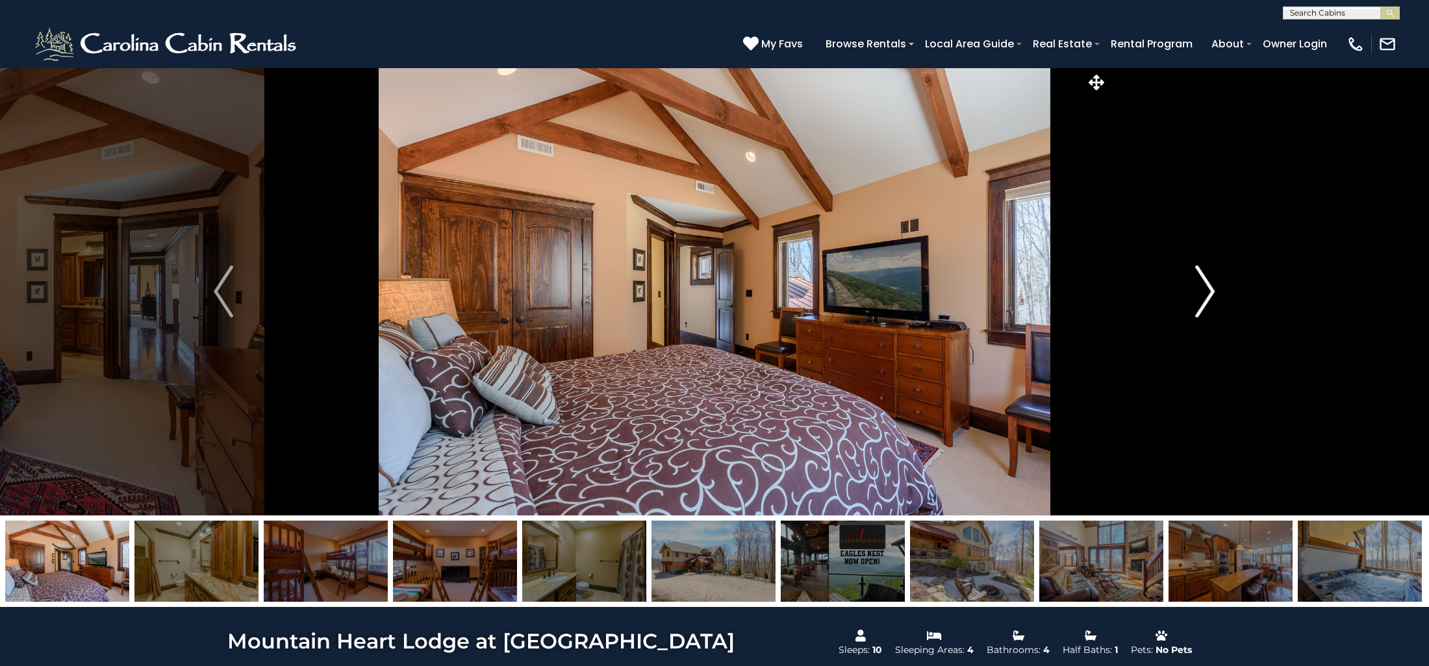
click at [1214, 282] on img "Next" at bounding box center [1205, 292] width 19 height 52
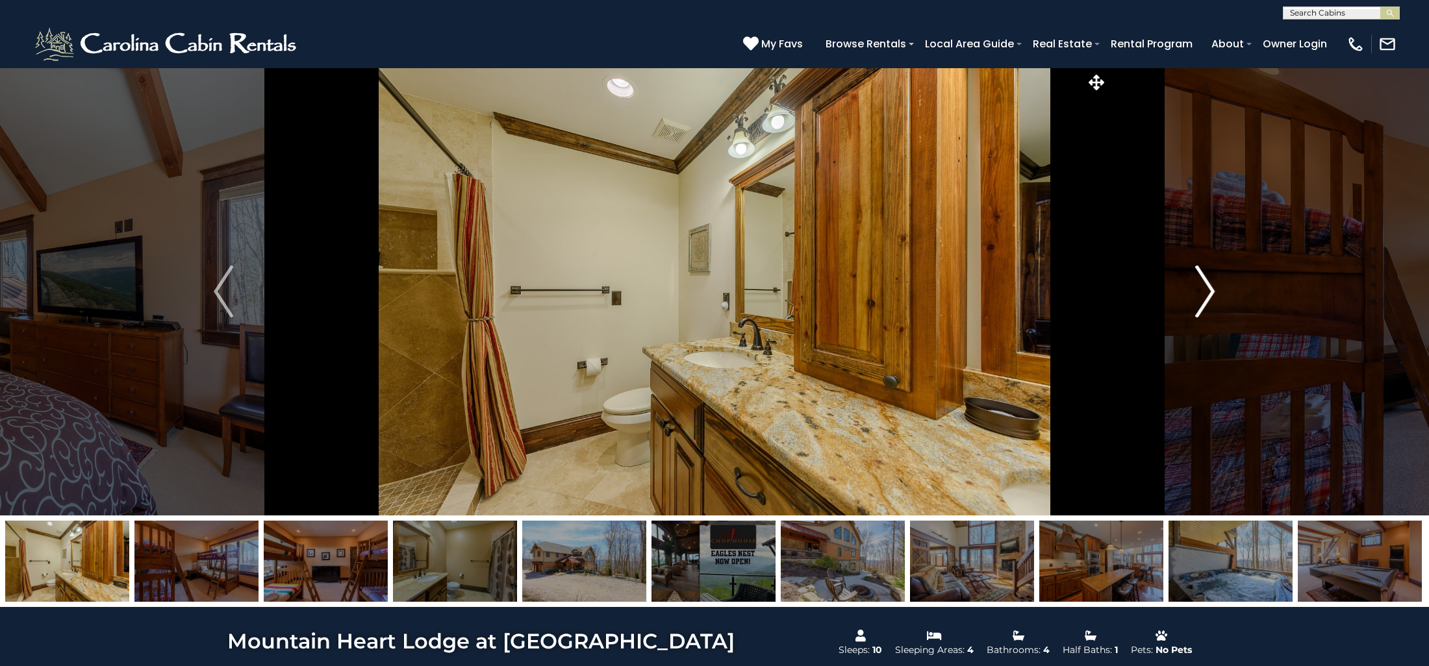
click at [1214, 282] on img "Next" at bounding box center [1205, 292] width 19 height 52
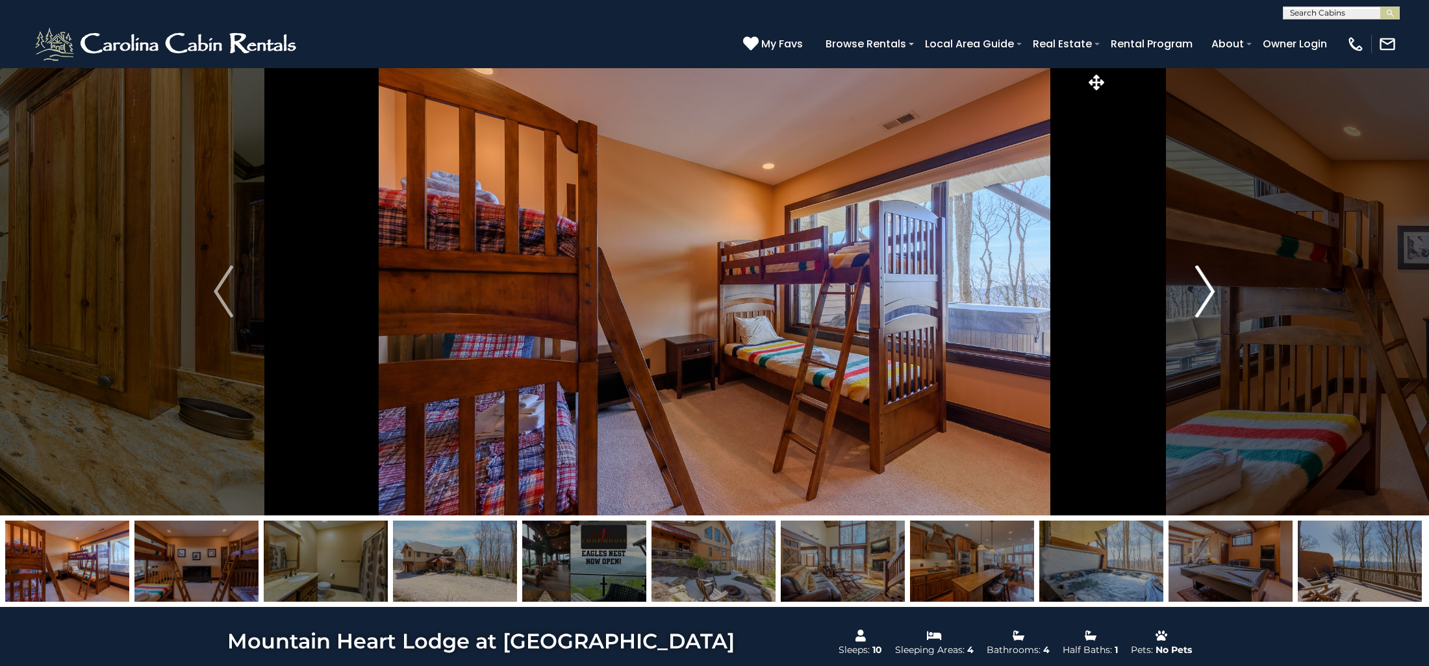
click at [1214, 282] on img "Next" at bounding box center [1205, 292] width 19 height 52
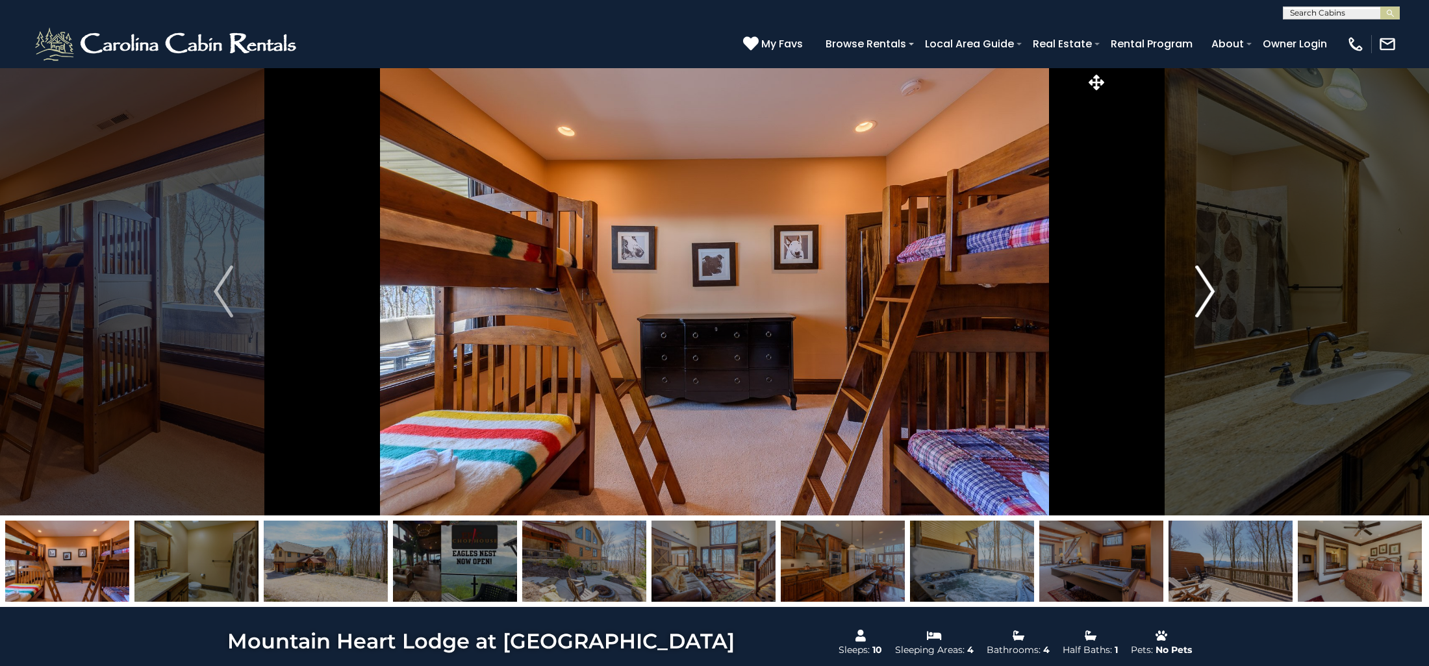
click at [1214, 282] on img "Next" at bounding box center [1205, 292] width 19 height 52
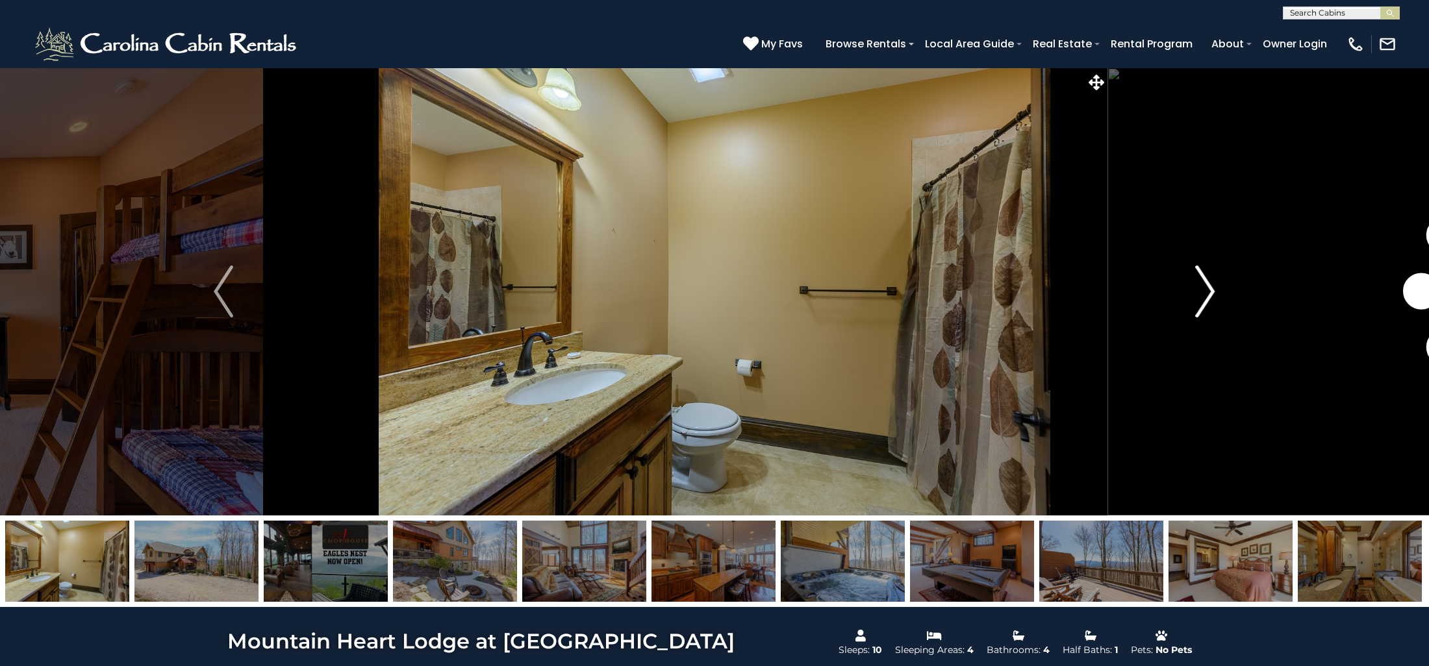
click at [1214, 282] on img "Next" at bounding box center [1205, 292] width 19 height 52
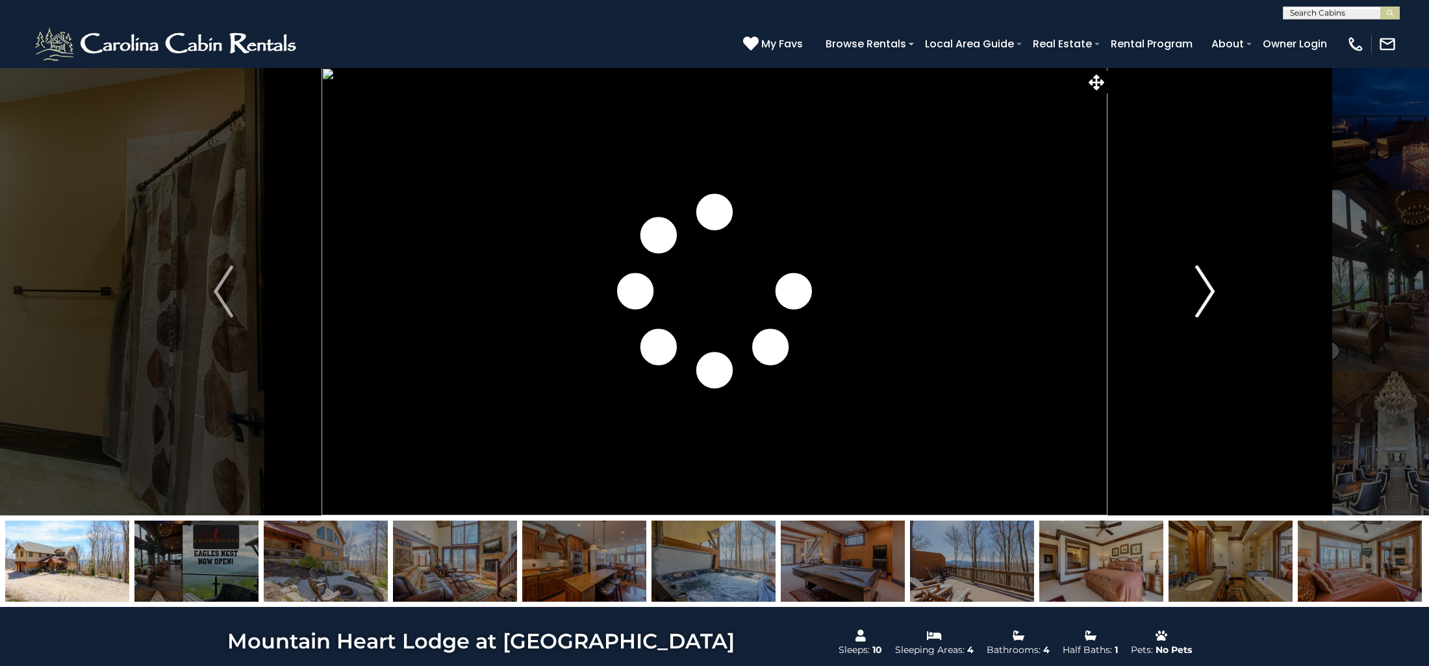
click at [1214, 282] on img "Next" at bounding box center [1205, 292] width 19 height 52
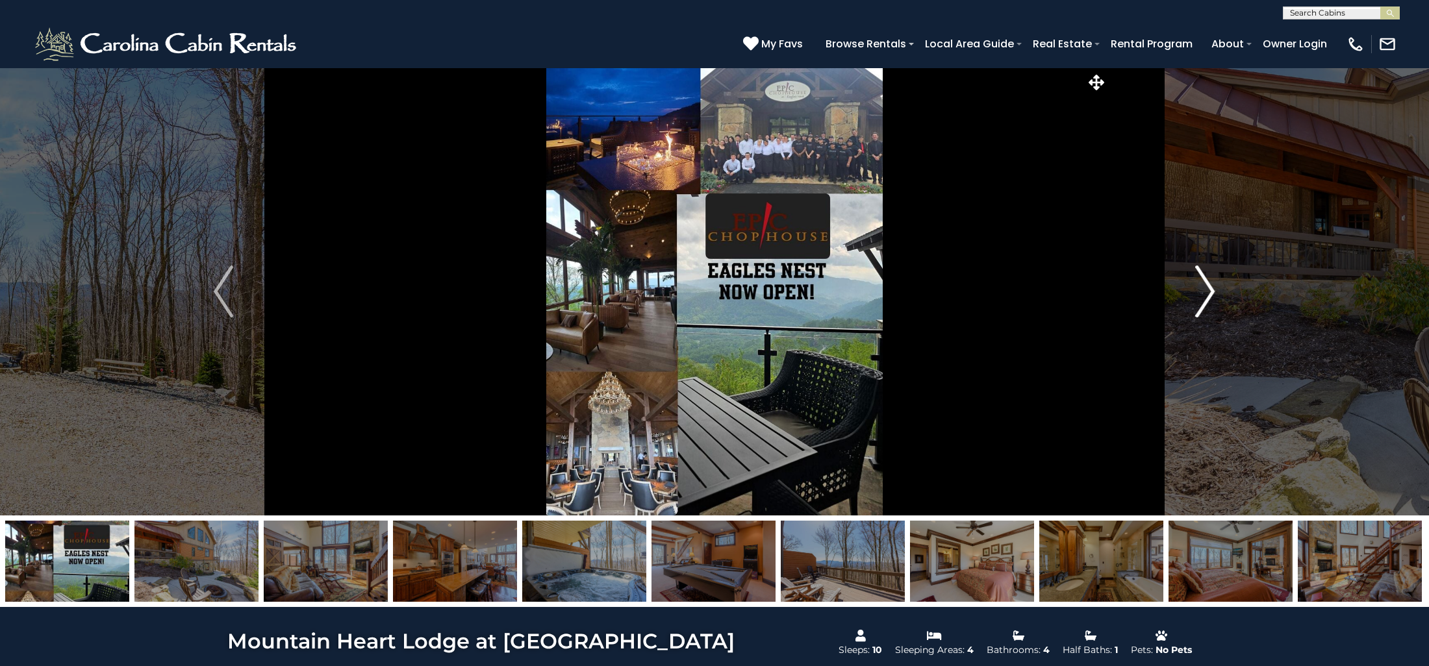
click at [1214, 282] on img "Next" at bounding box center [1205, 292] width 19 height 52
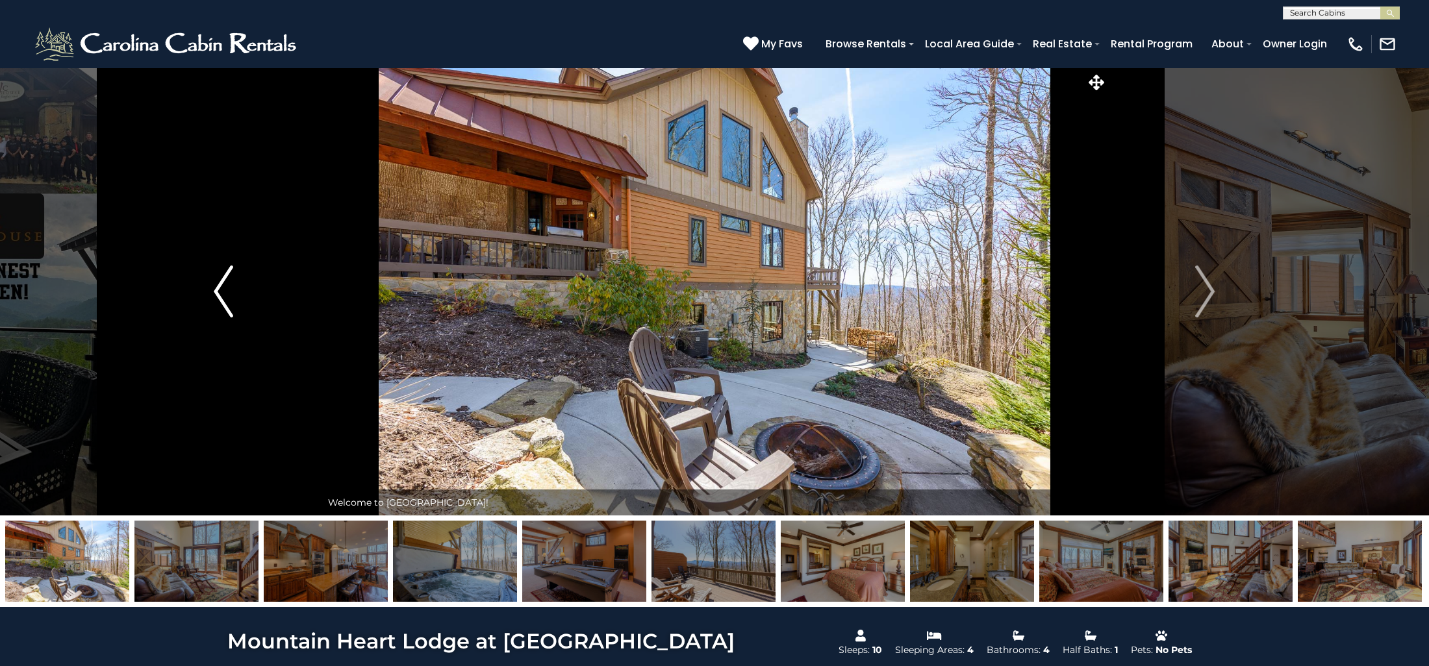
click at [219, 288] on img "Previous" at bounding box center [223, 292] width 19 height 52
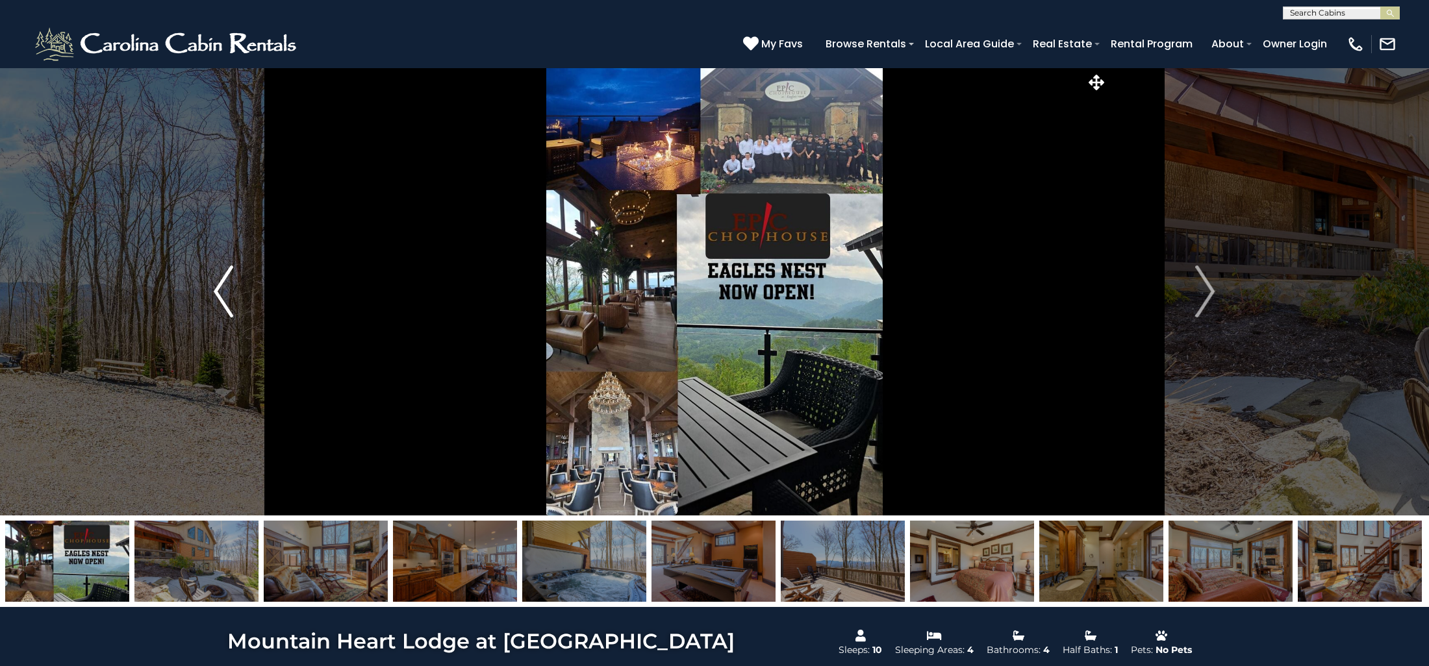
click at [220, 288] on img "Previous" at bounding box center [223, 292] width 19 height 52
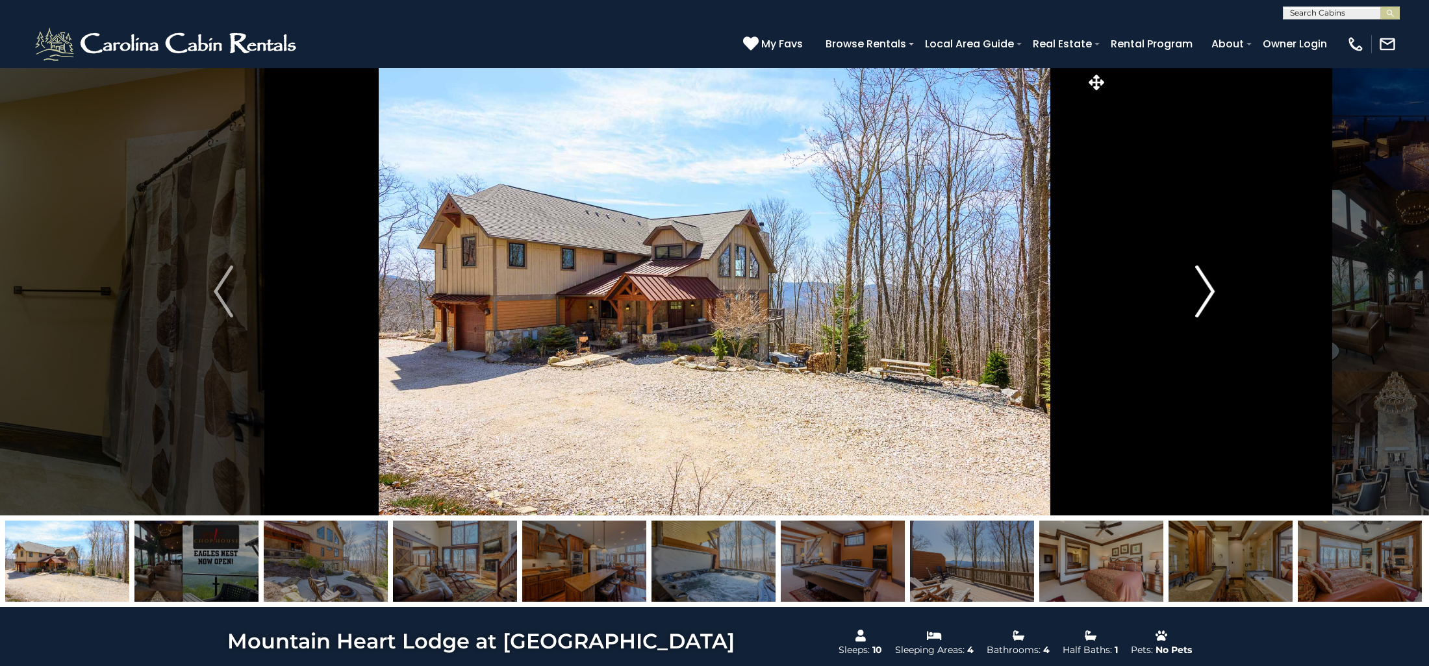
click at [1205, 284] on img "Next" at bounding box center [1205, 292] width 19 height 52
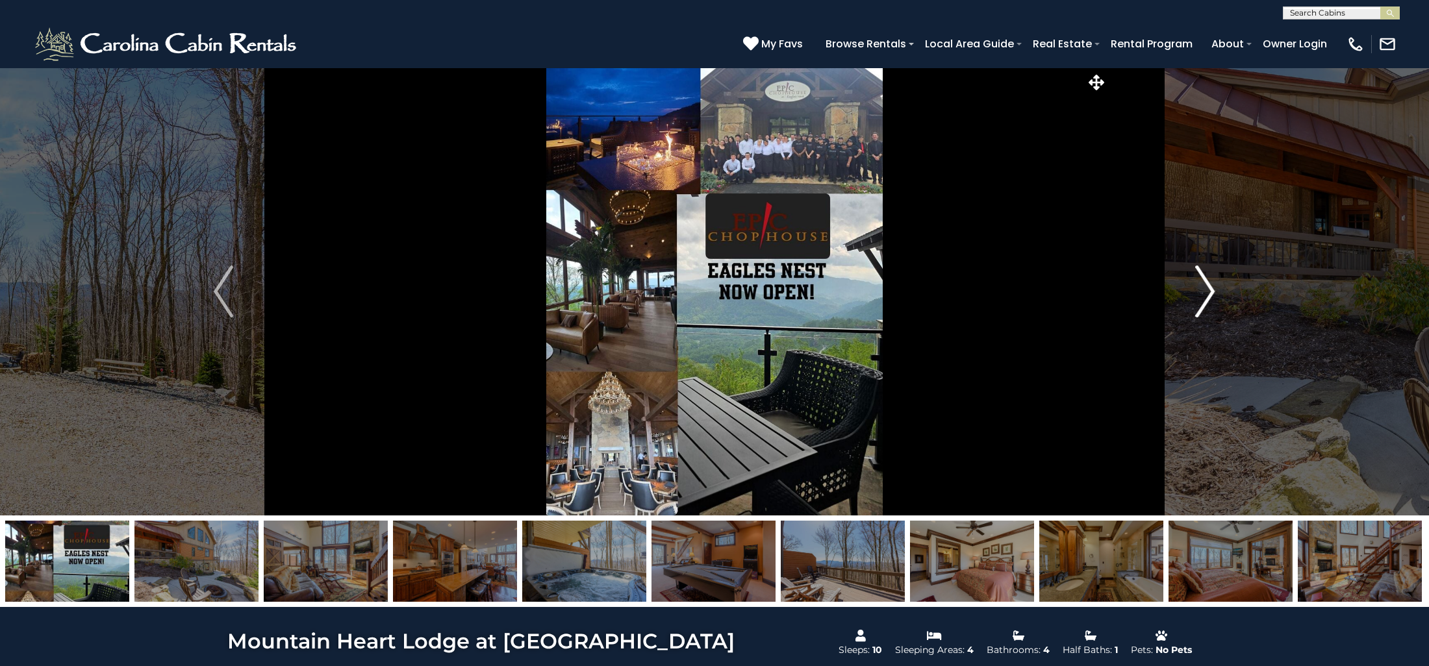
click at [1205, 284] on img "Next" at bounding box center [1205, 292] width 19 height 52
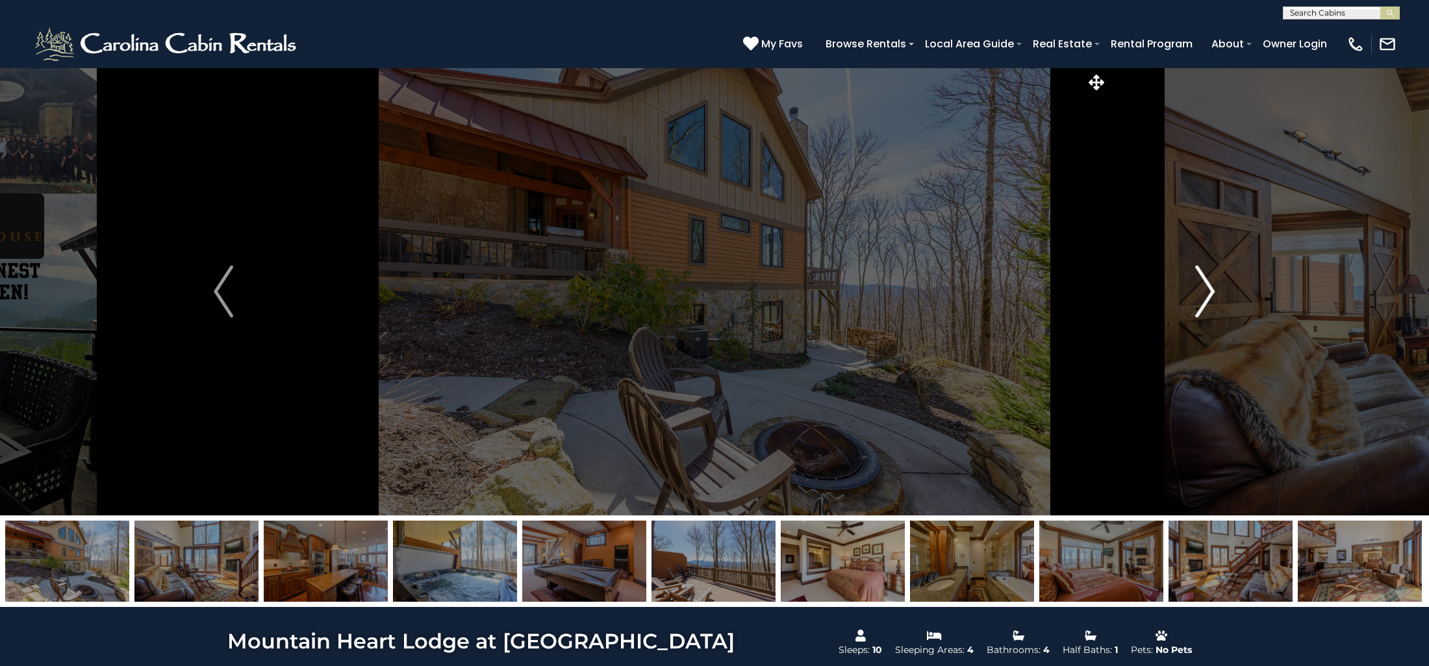
click at [1205, 284] on img "Next" at bounding box center [1205, 292] width 19 height 52
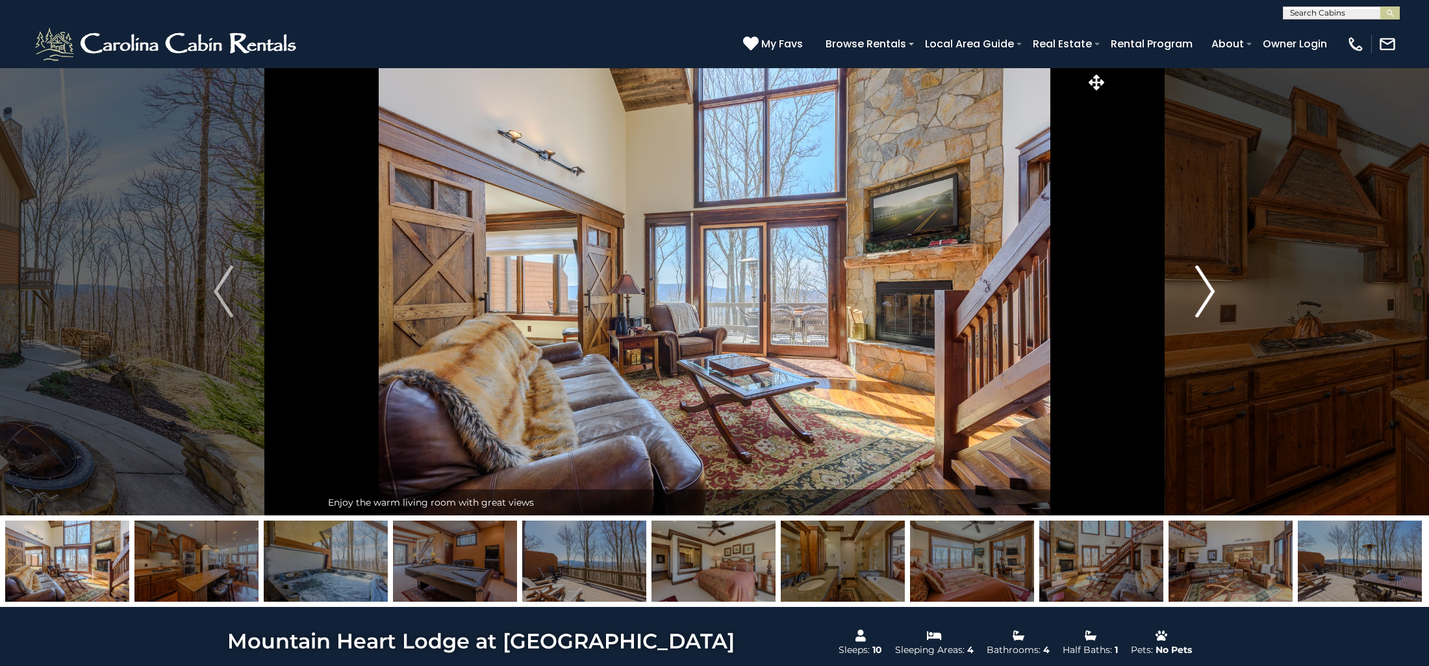
click at [1205, 284] on img "Next" at bounding box center [1205, 292] width 19 height 52
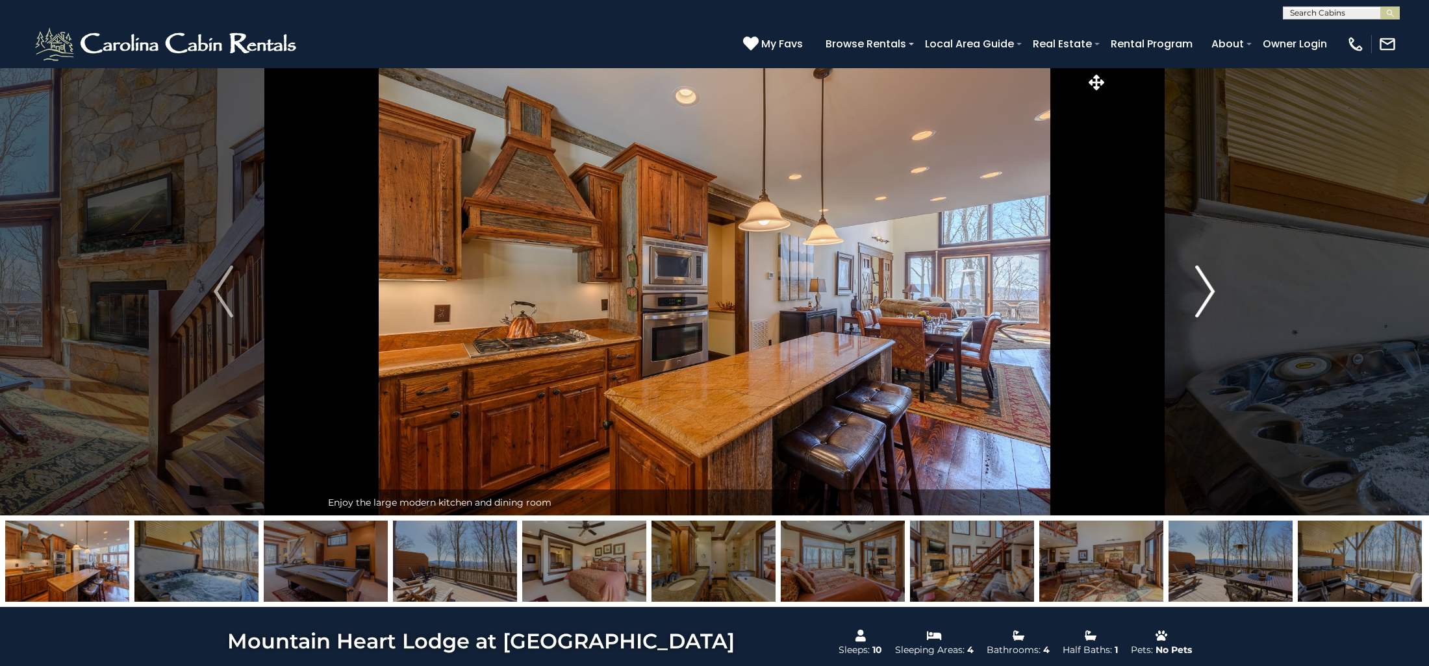
click at [1205, 284] on img "Next" at bounding box center [1205, 292] width 19 height 52
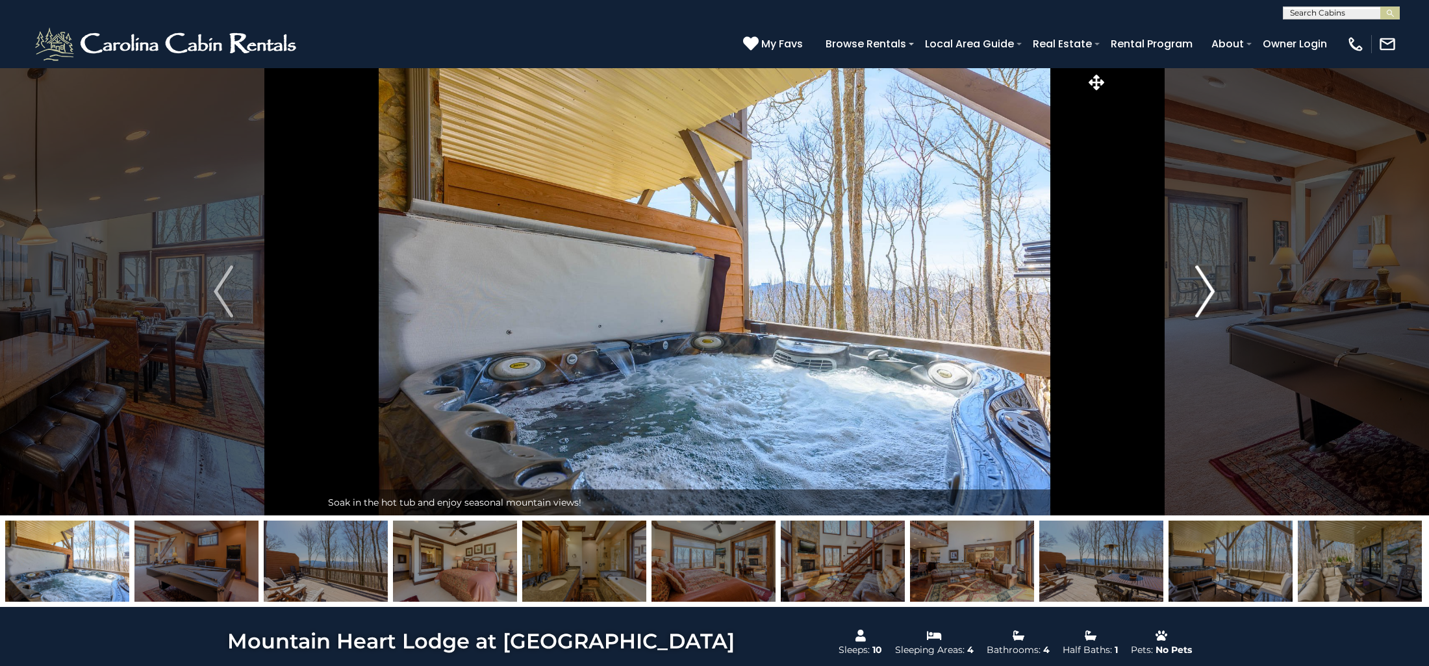
click at [1205, 284] on img "Next" at bounding box center [1205, 292] width 19 height 52
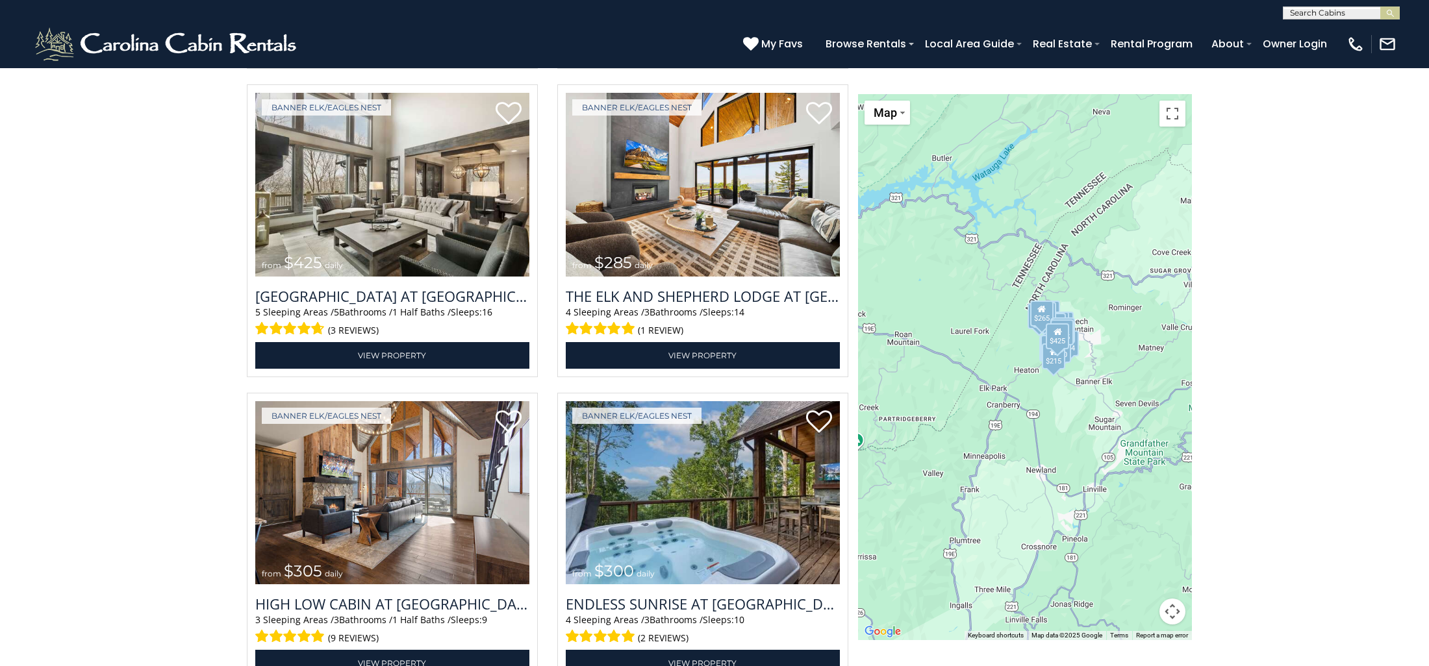
scroll to position [1840, 0]
